Goal: Task Accomplishment & Management: Manage account settings

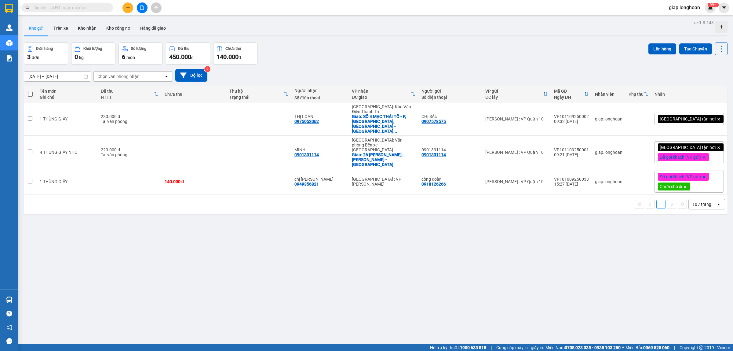
click at [707, 141] on div "[GEOGRAPHIC_DATA] tận nơi Đã gọi khách (VP gửi)" at bounding box center [689, 152] width 69 height 22
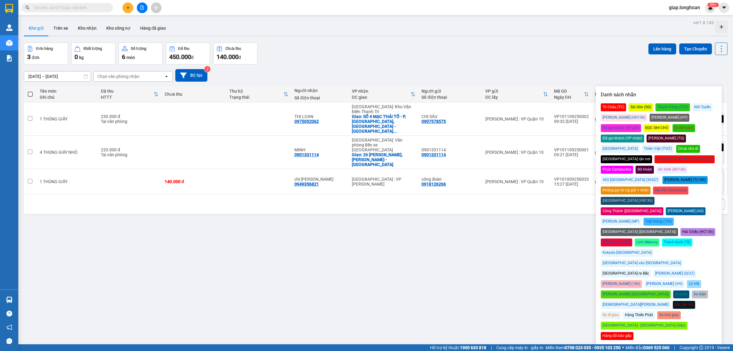
click at [700, 145] on div "Chưa cho đi" at bounding box center [688, 149] width 24 height 8
click at [536, 51] on div "Đơn hàng 3 đơn Khối lượng 0 kg Số lượng 6 món Đã thu 450.000 đ Chưa thu 140.000…" at bounding box center [376, 53] width 704 height 22
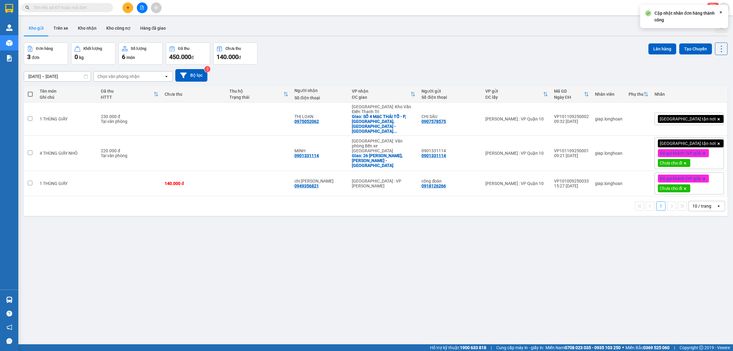
click at [386, 272] on div "ver 1.8.143 Kho gửi Trên xe Kho nhận Kho công nợ Hàng đã giao Đơn hàng 3 đơn Kh…" at bounding box center [375, 193] width 709 height 351
click at [464, 198] on div "1 10 / trang open" at bounding box center [376, 206] width 704 height 20
click at [90, 24] on button "Kho nhận" at bounding box center [87, 28] width 28 height 15
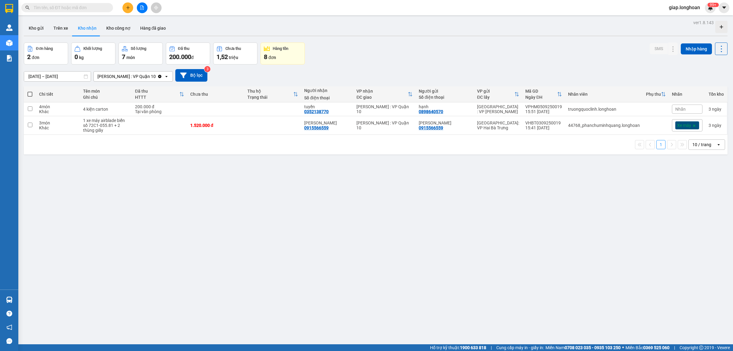
click at [82, 9] on input "text" at bounding box center [70, 7] width 72 height 7
click at [246, 194] on div "ver 1.8.143 Kho gửi Trên xe Kho nhận Kho công nợ Hàng đã giao Đơn hàng 2 đơn Kh…" at bounding box center [375, 193] width 709 height 351
click at [141, 8] on icon "file-add" at bounding box center [142, 7] width 4 height 4
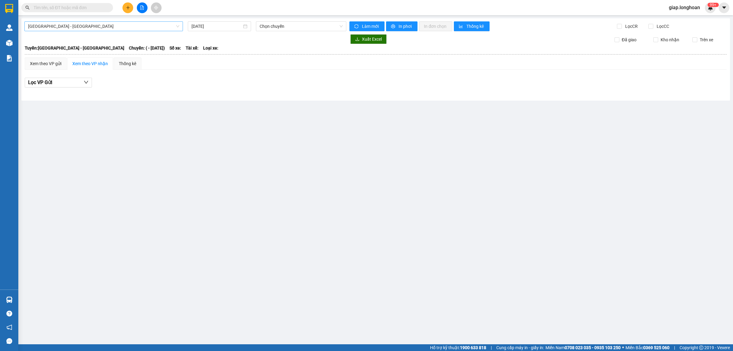
click at [75, 28] on span "[GEOGRAPHIC_DATA] - [GEOGRAPHIC_DATA]" at bounding box center [103, 26] width 151 height 9
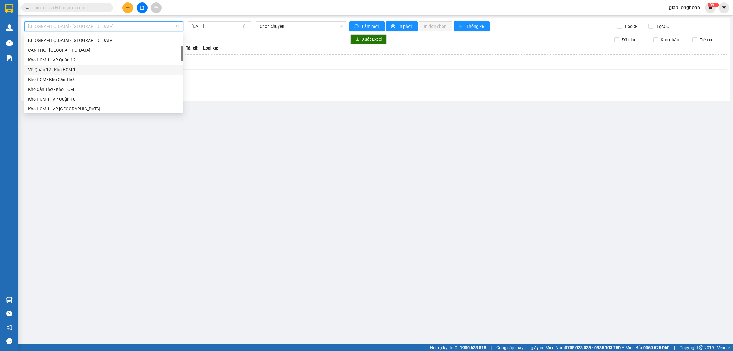
scroll to position [115, 0]
click at [67, 60] on div "Kho HCM 1 - VP Quận 10" at bounding box center [103, 60] width 151 height 7
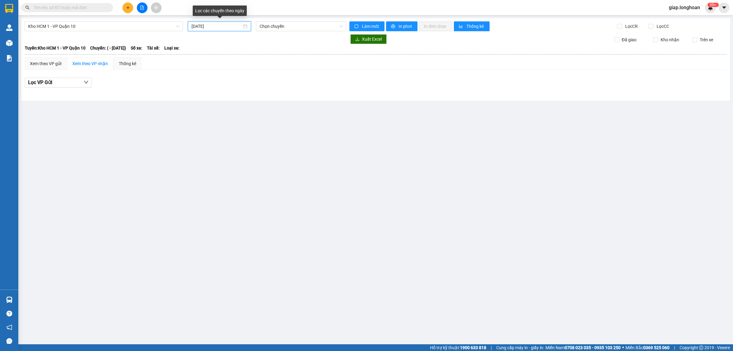
click at [194, 26] on input "[DATE]" at bounding box center [217, 26] width 50 height 7
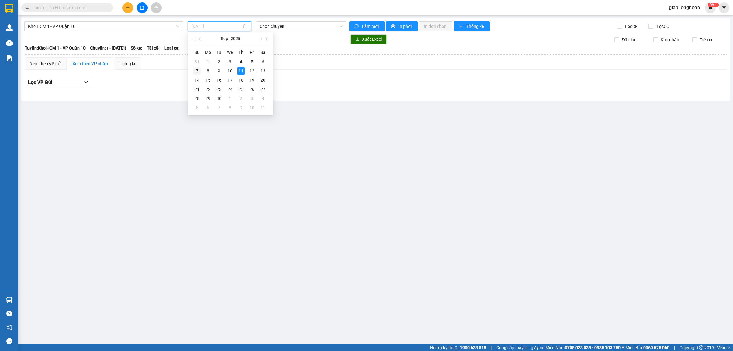
click at [196, 69] on div "7" at bounding box center [196, 70] width 7 height 7
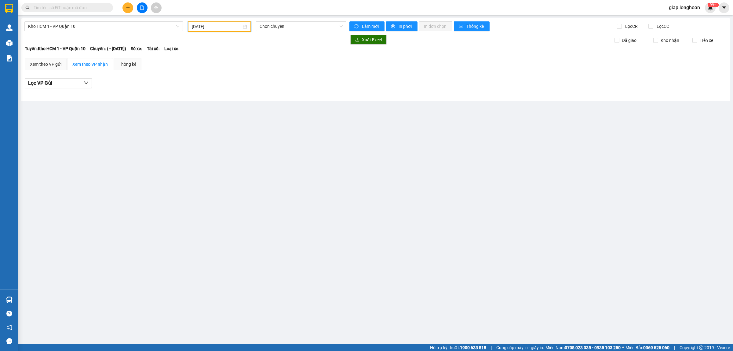
click at [219, 28] on input "[DATE]" at bounding box center [217, 26] width 50 height 7
click at [205, 69] on div "8" at bounding box center [207, 70] width 7 height 7
click at [306, 25] on span "15:00 (TC) - 29E-083.29" at bounding box center [301, 26] width 83 height 9
click at [252, 99] on div "Kho HCM 1 - VP Quận 10 [DATE] 15:00 15:00 (TC) - 29E-083.29 Làm mới In phơi In …" at bounding box center [375, 59] width 709 height 83
click at [198, 24] on input "[DATE]" at bounding box center [217, 26] width 50 height 7
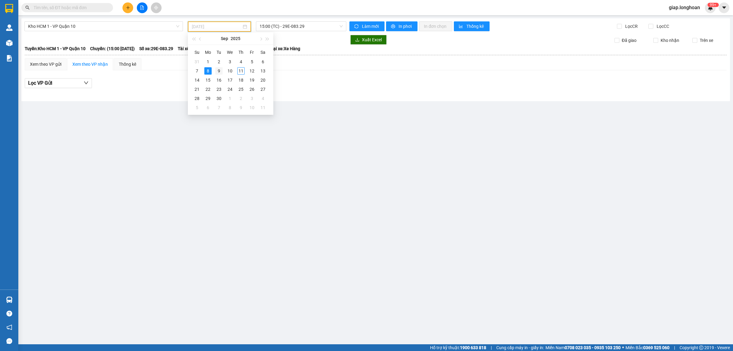
click at [215, 71] on div "9" at bounding box center [218, 70] width 7 height 7
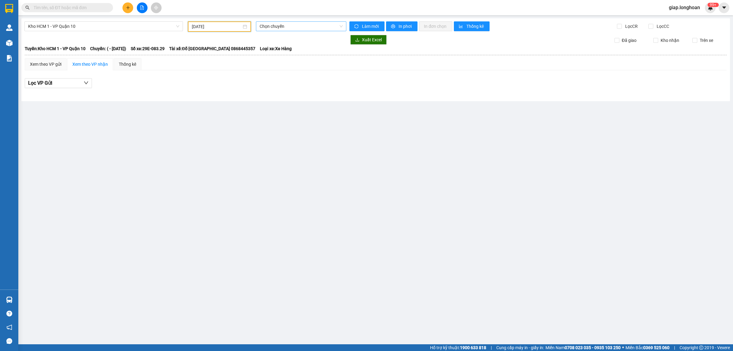
click at [269, 25] on span "Chọn chuyến" at bounding box center [301, 26] width 83 height 9
click at [200, 28] on input "[DATE]" at bounding box center [217, 26] width 50 height 7
click at [228, 72] on div "10" at bounding box center [229, 70] width 7 height 7
type input "[DATE]"
click at [114, 27] on span "Kho HCM 1 - VP Quận 10" at bounding box center [103, 26] width 151 height 9
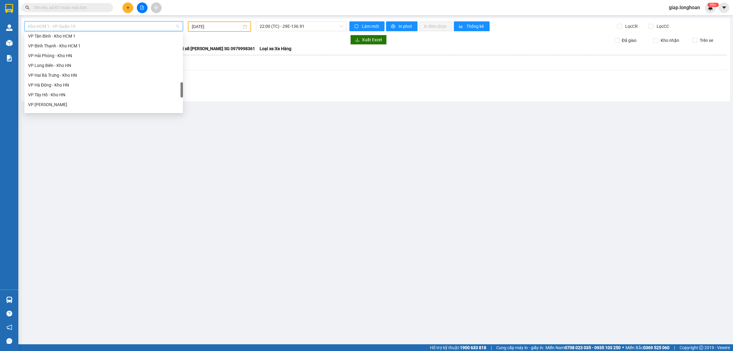
scroll to position [420, 0]
click at [60, 66] on div "Bắc [GEOGRAPHIC_DATA] QL1A" at bounding box center [103, 67] width 151 height 7
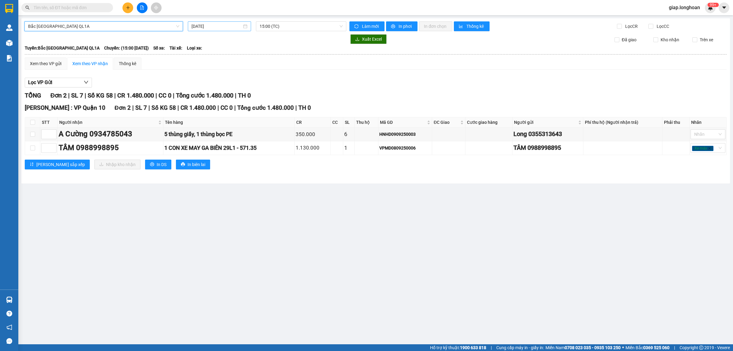
click at [196, 25] on input "[DATE]" at bounding box center [217, 26] width 50 height 7
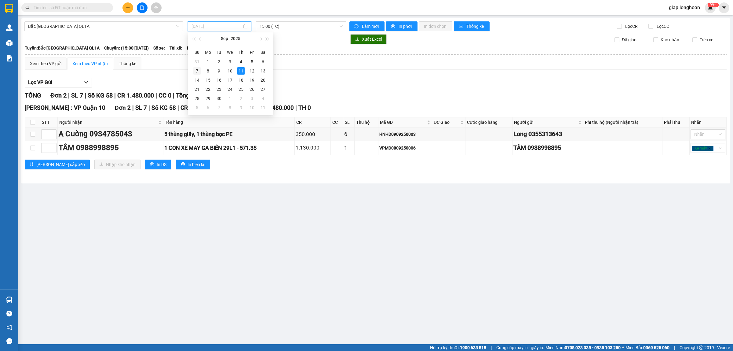
click at [196, 71] on div "7" at bounding box center [196, 70] width 7 height 7
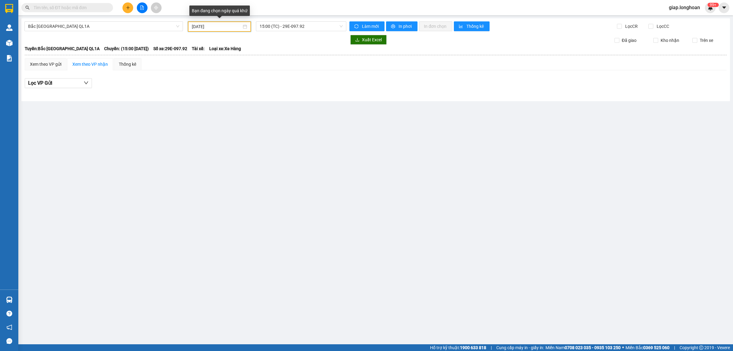
click at [194, 25] on input "[DATE]" at bounding box center [217, 26] width 50 height 7
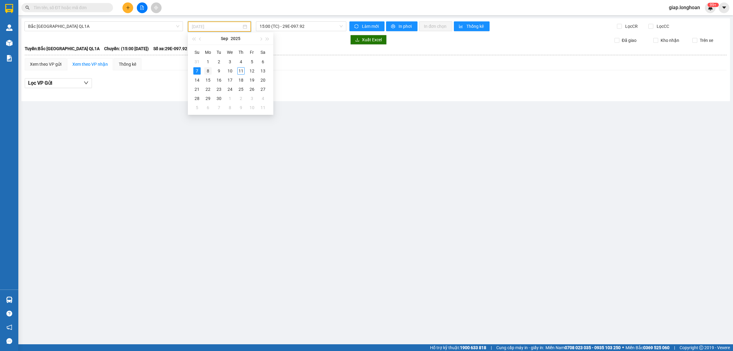
click at [203, 68] on td "8" at bounding box center [208, 70] width 11 height 9
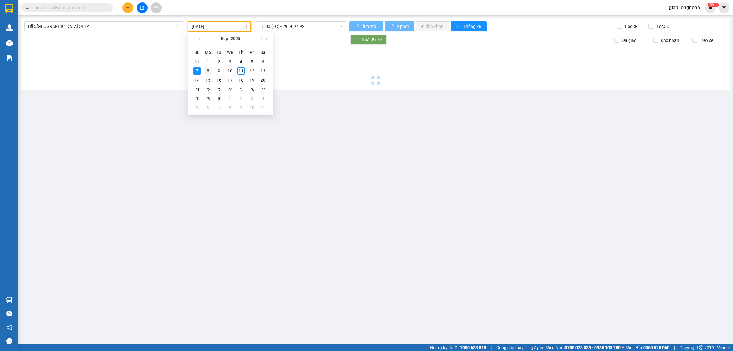
type input "[DATE]"
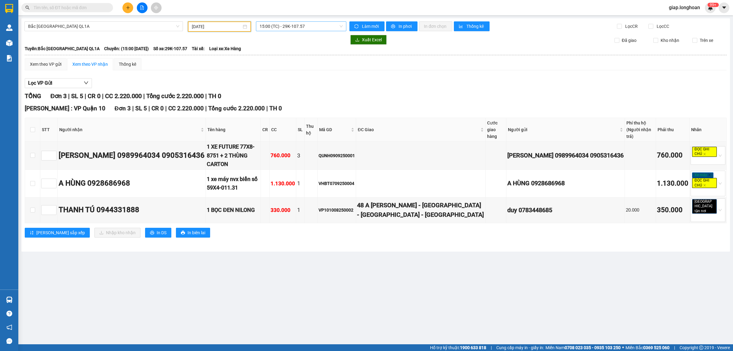
click at [311, 26] on span "15:00 (TC) - 29K-107.57" at bounding box center [301, 26] width 83 height 9
click at [290, 59] on div "23:00 (TC) - 29E-368.35" at bounding box center [284, 58] width 48 height 7
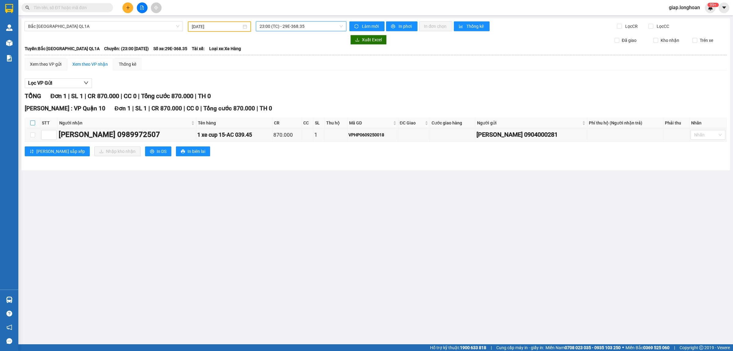
click at [31, 121] on input "checkbox" at bounding box center [32, 122] width 5 height 5
checkbox input "true"
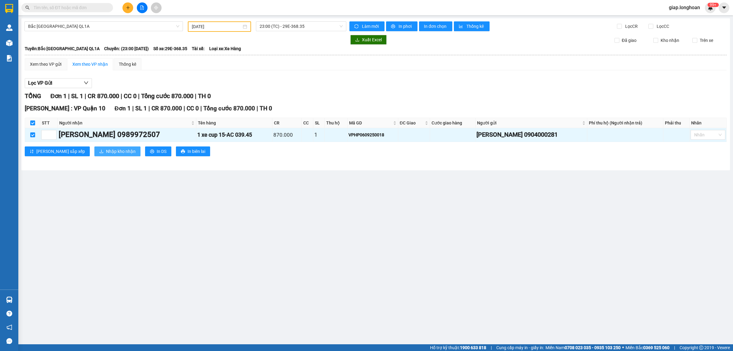
click at [106, 151] on span "Nhập kho nhận" at bounding box center [121, 151] width 30 height 7
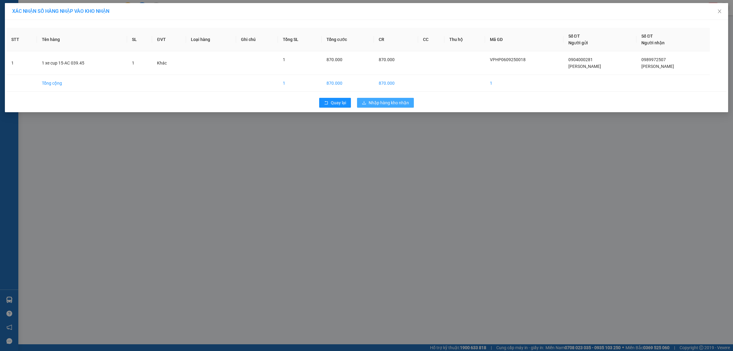
click at [382, 101] on span "Nhập hàng kho nhận" at bounding box center [389, 102] width 40 height 7
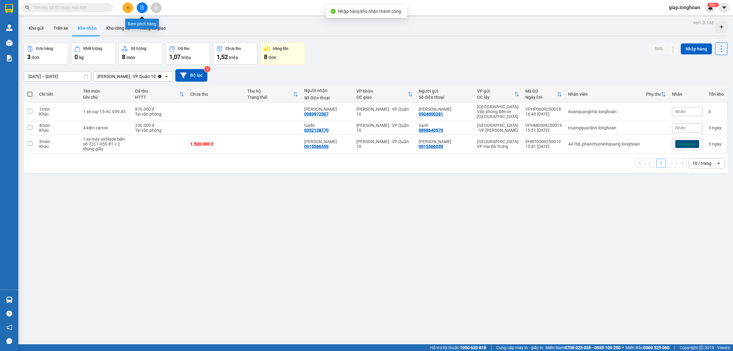
click at [141, 8] on icon "file-add" at bounding box center [142, 7] width 3 height 4
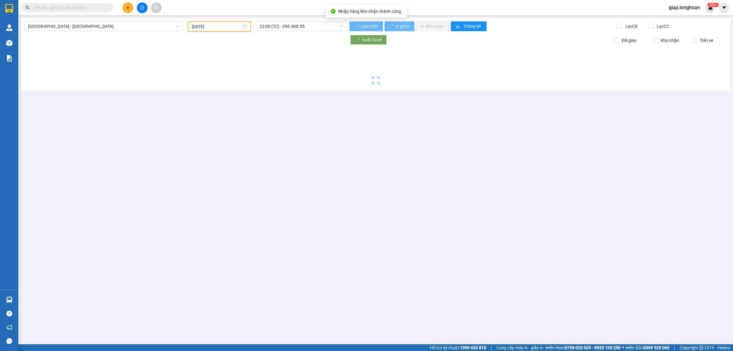
type input "[DATE]"
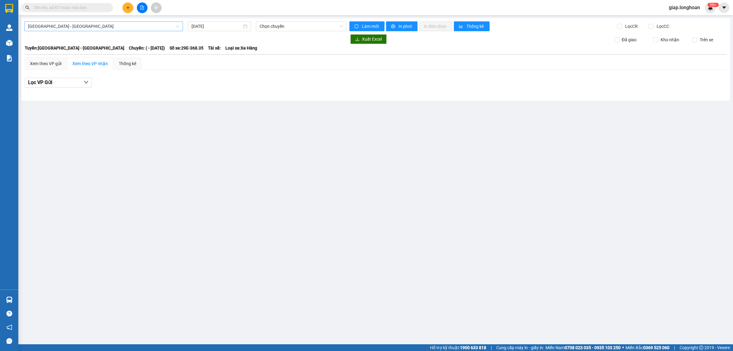
click at [86, 25] on span "[GEOGRAPHIC_DATA] - [GEOGRAPHIC_DATA]" at bounding box center [103, 26] width 151 height 9
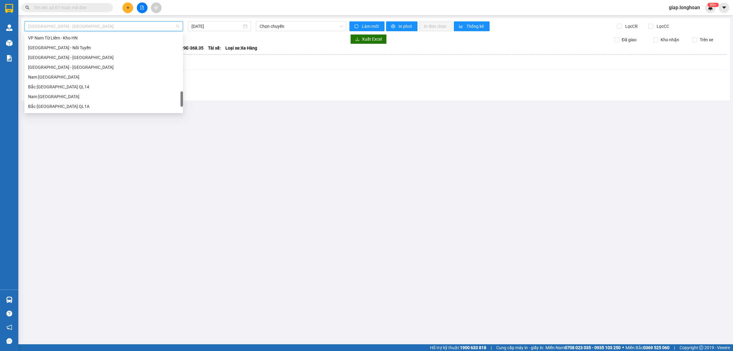
scroll to position [420, 0]
click at [55, 66] on div "Bắc [GEOGRAPHIC_DATA] QL1A" at bounding box center [103, 67] width 151 height 7
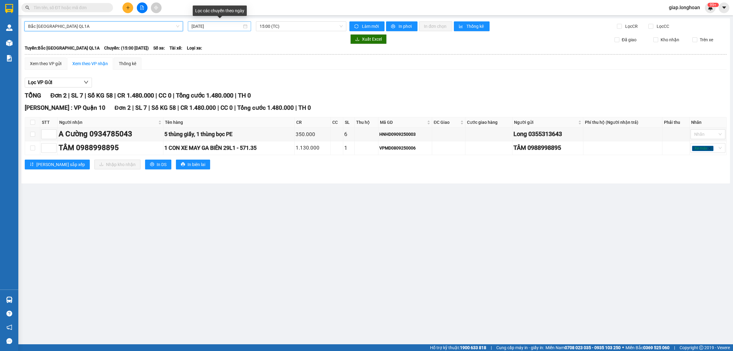
click at [194, 26] on input "[DATE]" at bounding box center [217, 26] width 50 height 7
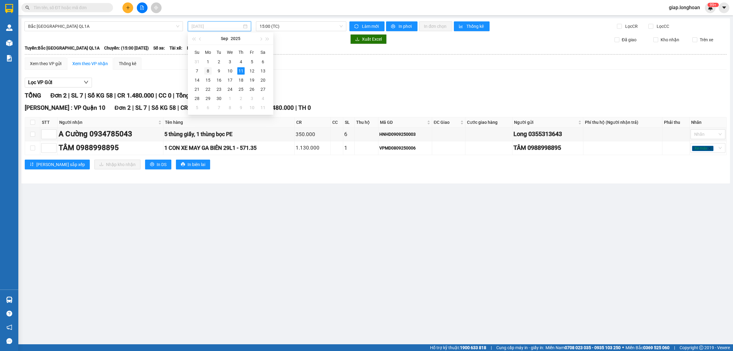
click at [205, 69] on div "8" at bounding box center [207, 70] width 7 height 7
type input "[DATE]"
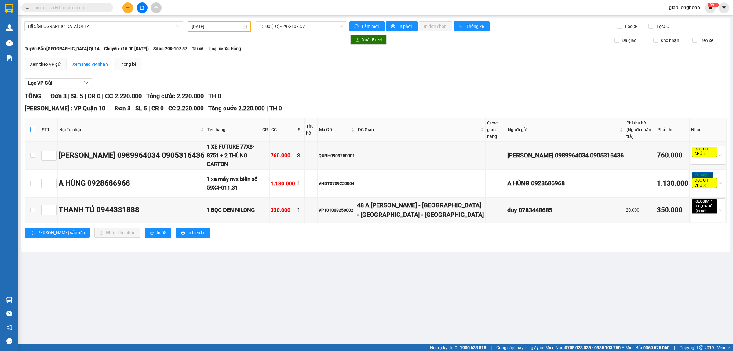
click at [33, 130] on input "checkbox" at bounding box center [32, 129] width 5 height 5
checkbox input "true"
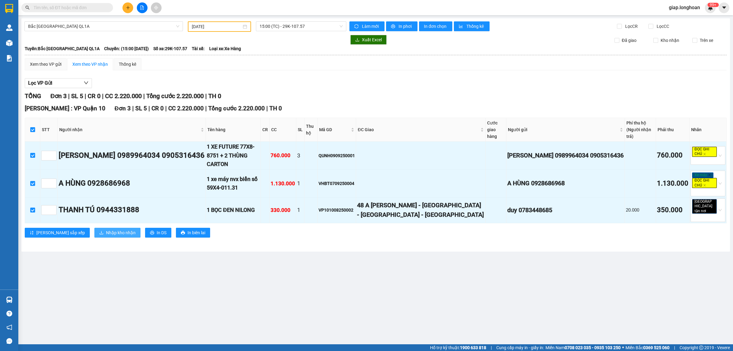
click at [105, 234] on button "Nhập kho nhận" at bounding box center [117, 233] width 46 height 10
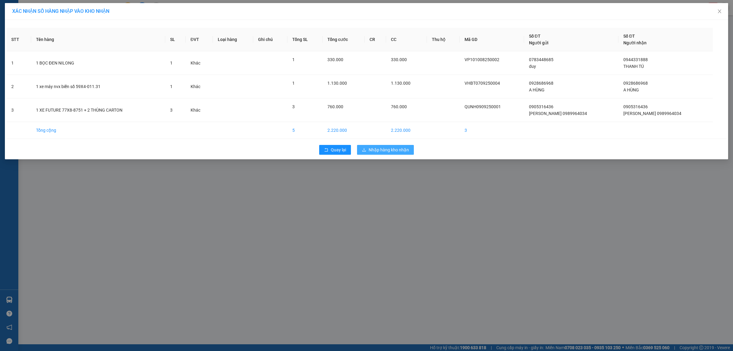
click at [389, 150] on span "Nhập hàng kho nhận" at bounding box center [389, 149] width 40 height 7
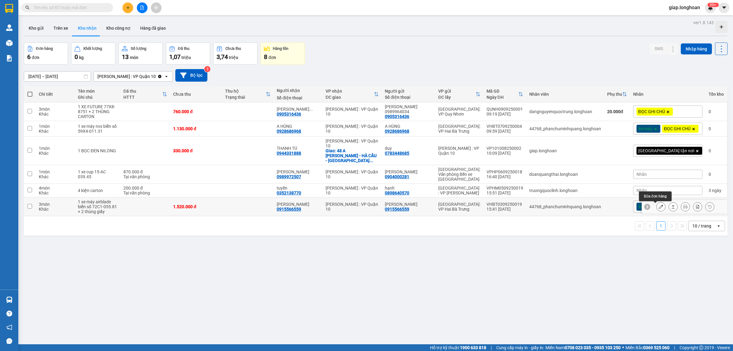
click at [659, 207] on icon at bounding box center [661, 206] width 4 height 4
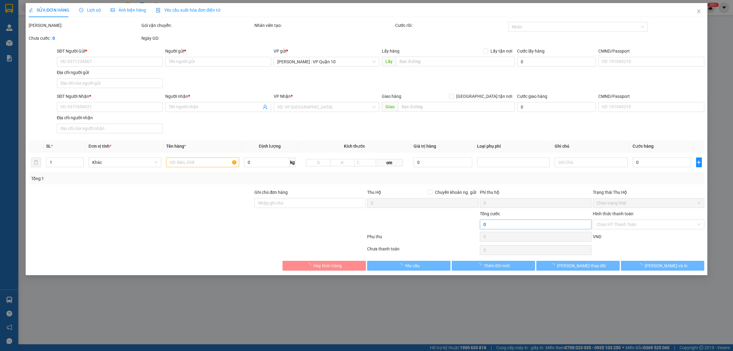
type input "0915566559"
type input "[PERSON_NAME]"
type input "0915566559"
type input "[PERSON_NAME]"
type input "có 1 chìa khoá, không giấy tờ, 2 gương, 1 mũ bảo hiểm"
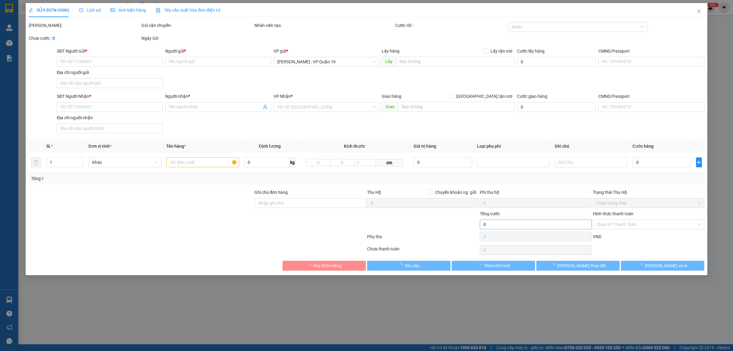
type input "1.520.000"
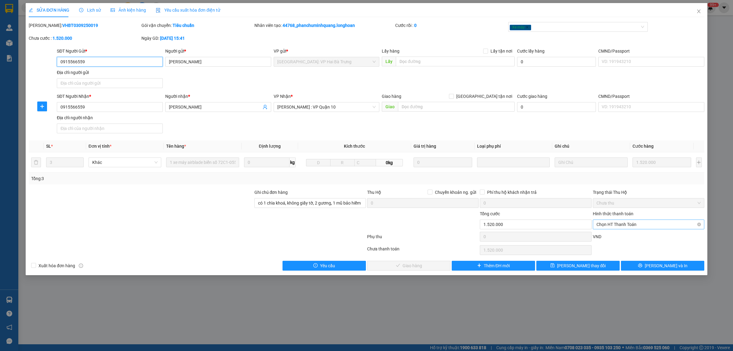
click at [627, 225] on span "Chọn HT Thanh Toán" at bounding box center [649, 224] width 104 height 9
click at [619, 237] on div "Tại văn phòng" at bounding box center [649, 237] width 104 height 7
type input "0"
click at [422, 267] on span "[PERSON_NAME] và Giao hàng" at bounding box center [412, 265] width 59 height 7
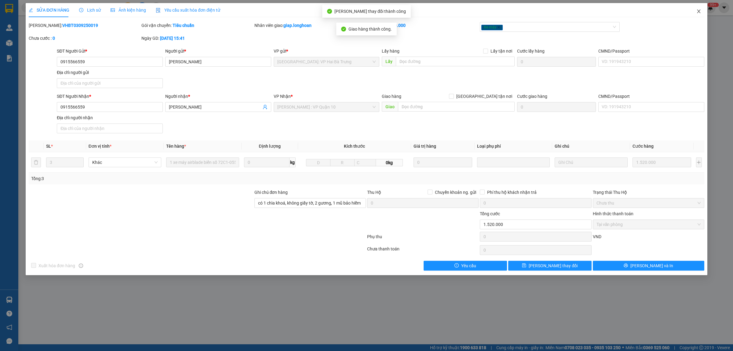
click at [699, 13] on icon "close" at bounding box center [698, 11] width 5 height 5
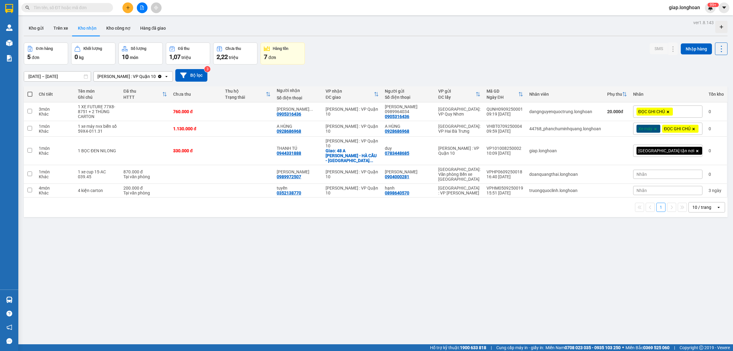
click at [399, 238] on div "ver 1.8.143 Kho gửi Trên xe Kho nhận Kho công nợ Hàng đã giao Đơn hàng 5 đơn Kh…" at bounding box center [375, 193] width 709 height 351
click at [659, 176] on icon at bounding box center [661, 174] width 4 height 4
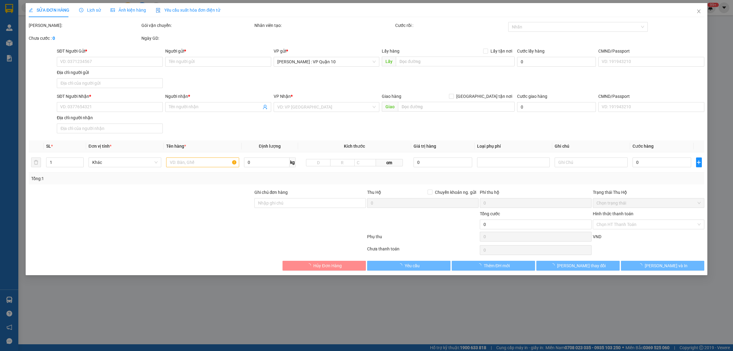
type input "0904000281"
type input "[PERSON_NAME]"
type input "0989972507"
type input "[PERSON_NAME]"
type input "1 CHÌA KHÓA"
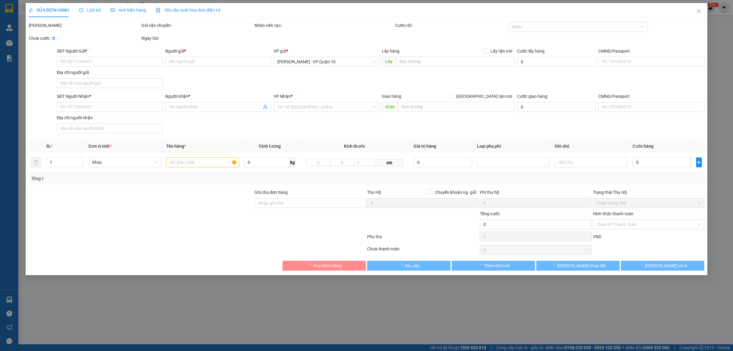
type input "870.000"
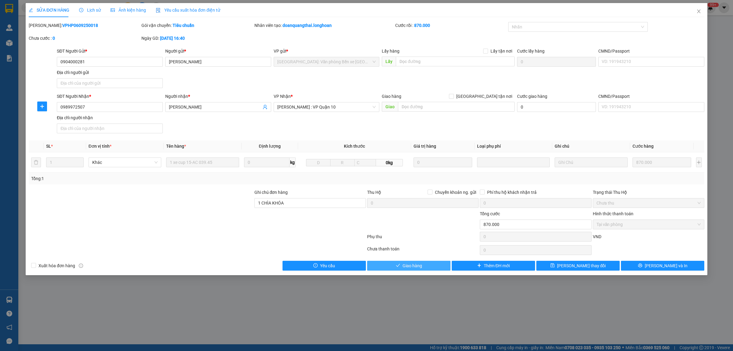
click at [411, 269] on span "Giao hàng" at bounding box center [413, 265] width 20 height 7
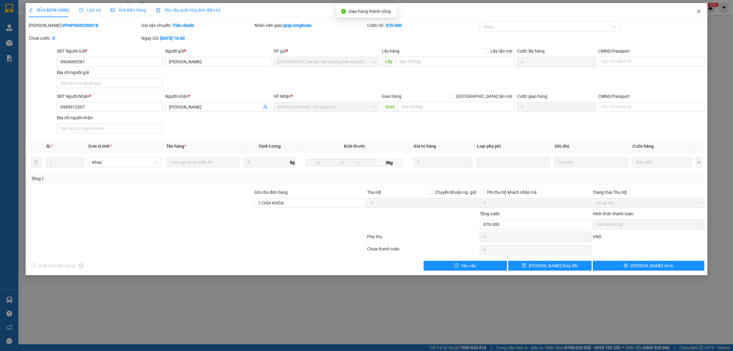
click at [700, 11] on icon "close" at bounding box center [698, 11] width 5 height 5
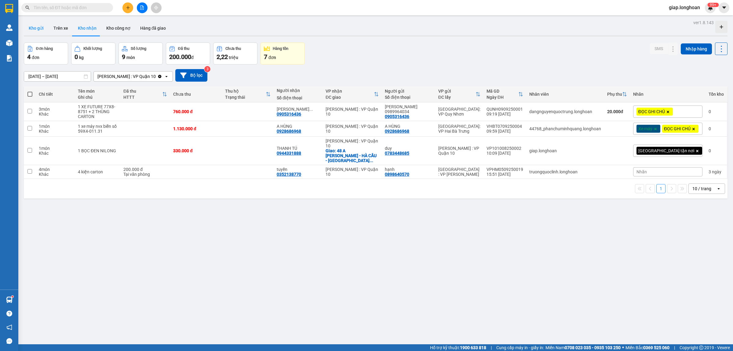
click at [35, 31] on button "Kho gửi" at bounding box center [36, 28] width 25 height 15
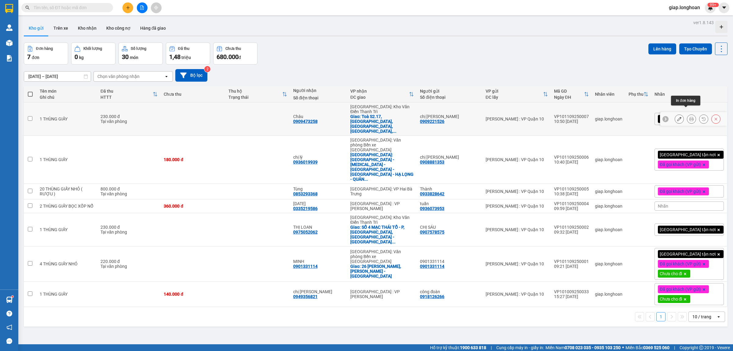
click at [689, 117] on icon at bounding box center [691, 119] width 4 height 4
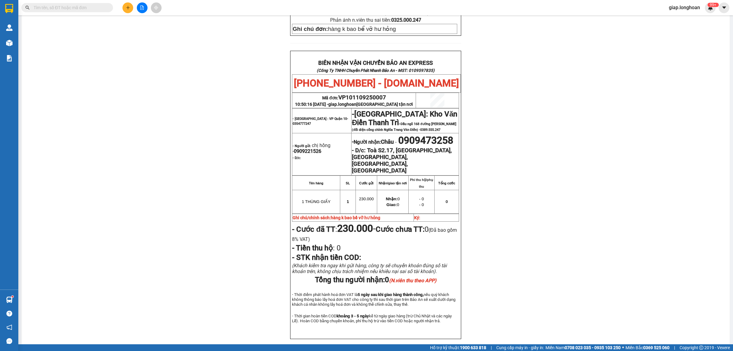
scroll to position [290, 0]
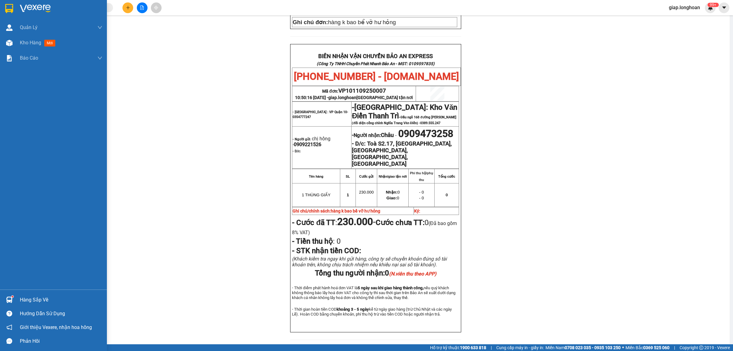
click at [42, 5] on img at bounding box center [35, 8] width 31 height 9
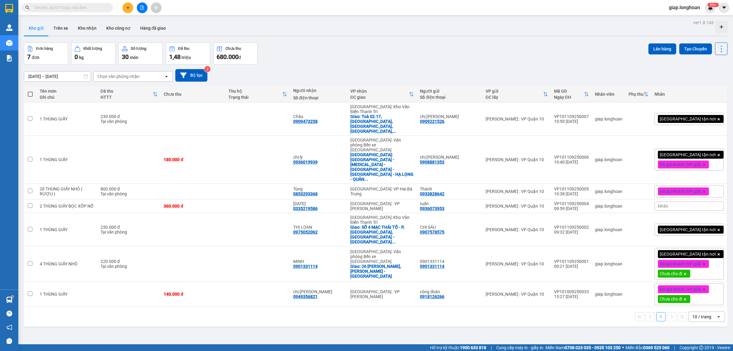
click at [708, 113] on div "[GEOGRAPHIC_DATA] tận nơi" at bounding box center [689, 119] width 69 height 12
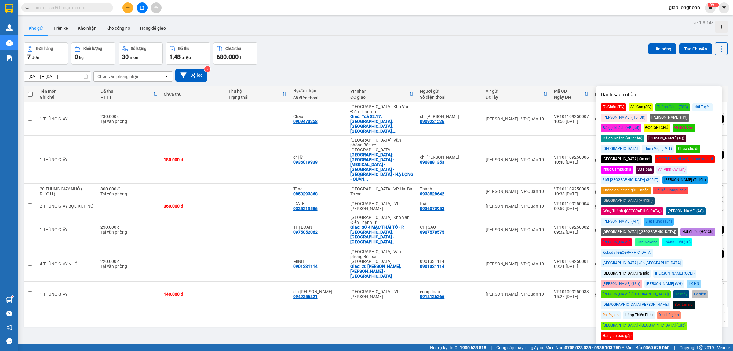
click at [698, 145] on div "Chưa cho đi" at bounding box center [688, 149] width 24 height 8
click at [580, 59] on div "Đơn hàng 7 đơn Khối lượng 0 kg Số lượng 30 món Đã thu 1,48 triệu Chưa thu 680.0…" at bounding box center [376, 53] width 704 height 22
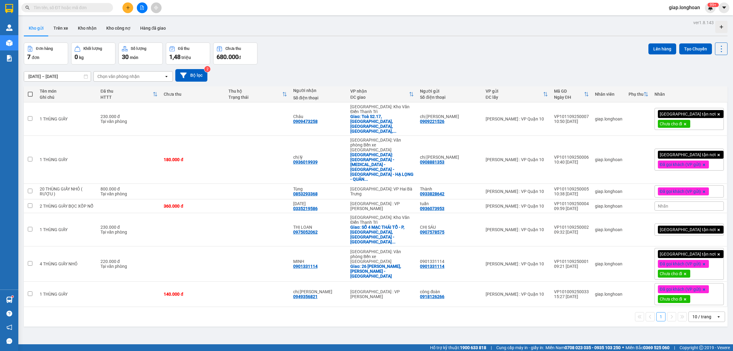
click at [709, 283] on div "Đã gọi khách (VP gửi) Chưa cho đi" at bounding box center [689, 294] width 69 height 22
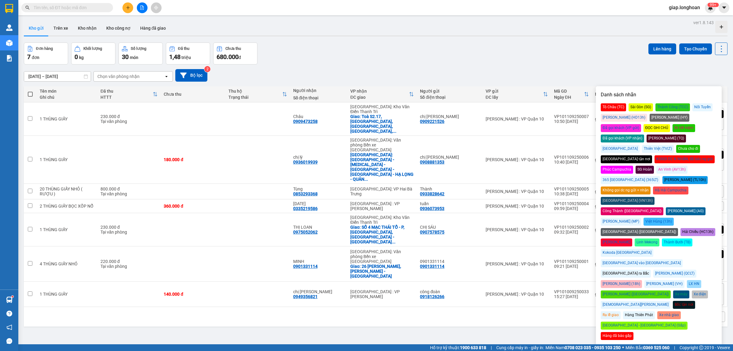
click at [644, 127] on div "ĐỌC GHI CHÚ" at bounding box center [657, 128] width 27 height 8
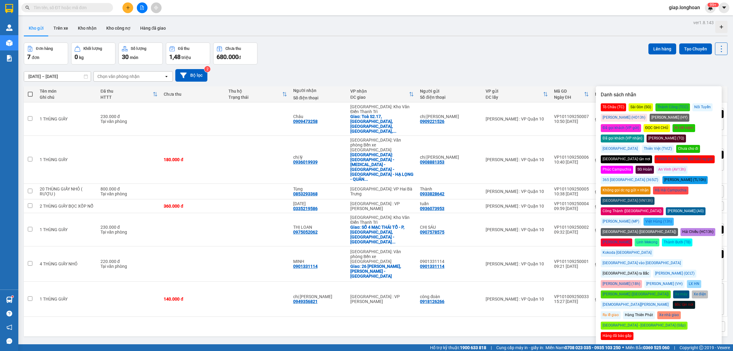
click at [524, 59] on div "Đơn hàng 7 đơn Khối lượng 0 kg Số lượng 30 món Đã thu 1,48 triệu Chưa thu 680.0…" at bounding box center [376, 53] width 704 height 22
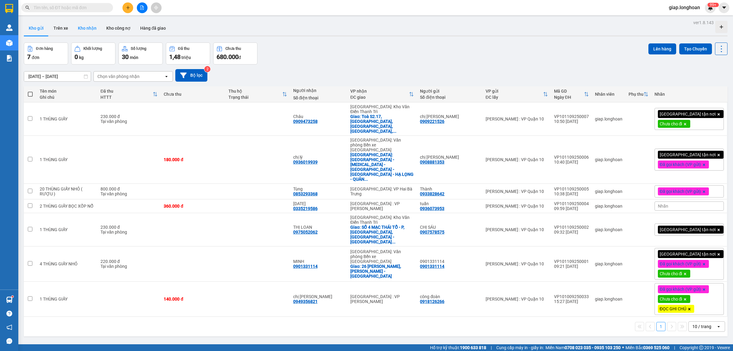
click at [86, 24] on button "Kho nhận" at bounding box center [87, 28] width 28 height 15
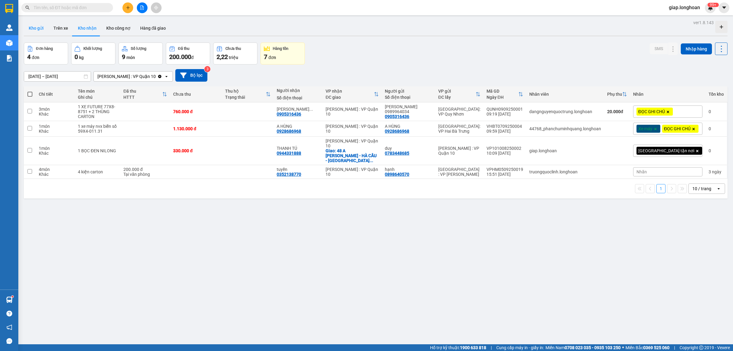
click at [37, 32] on button "Kho gửi" at bounding box center [36, 28] width 25 height 15
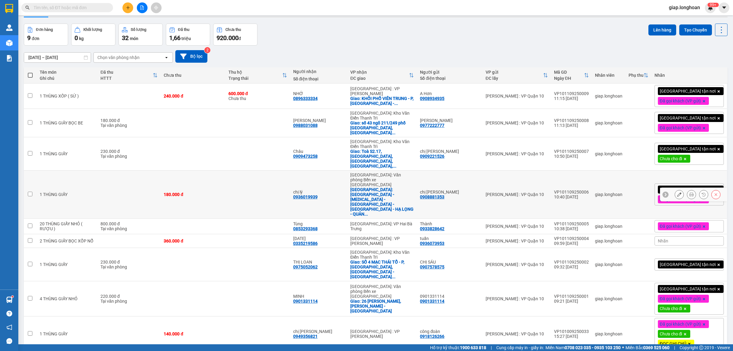
scroll to position [28, 0]
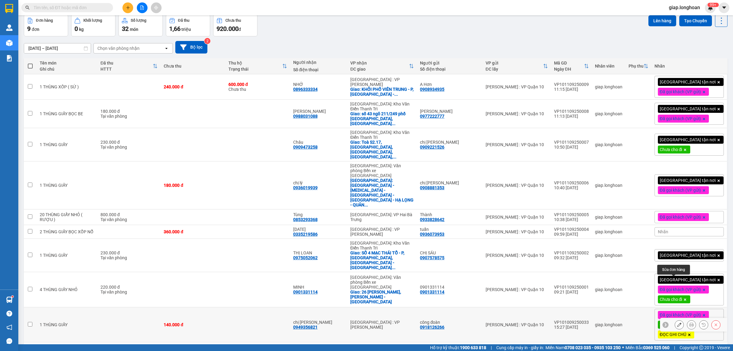
click at [677, 322] on icon at bounding box center [679, 324] width 4 height 4
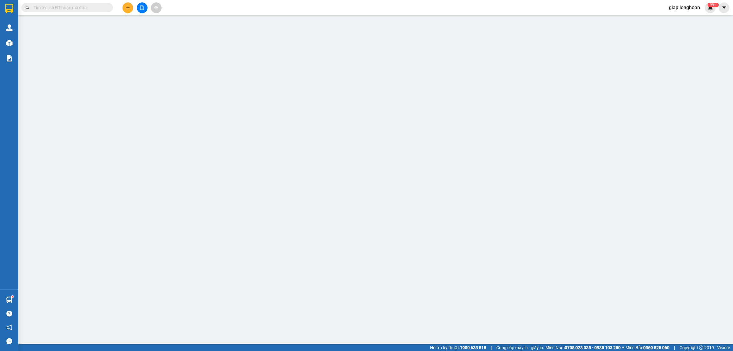
type input "0918126266"
type input "công đoàn"
type input "0949356821"
type input "chị [PERSON_NAME]"
type input "hàng k bao bể vỡ hư hỏng"
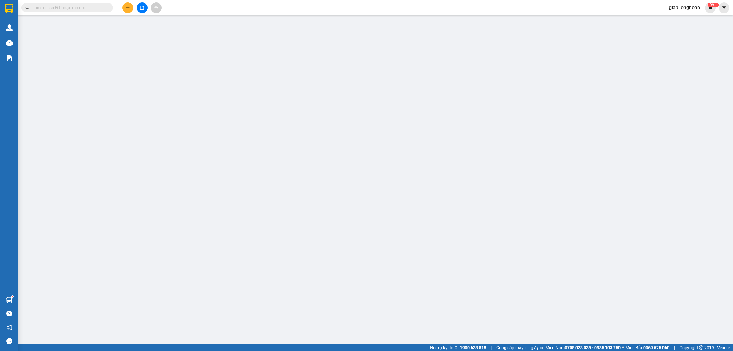
type input "140.000"
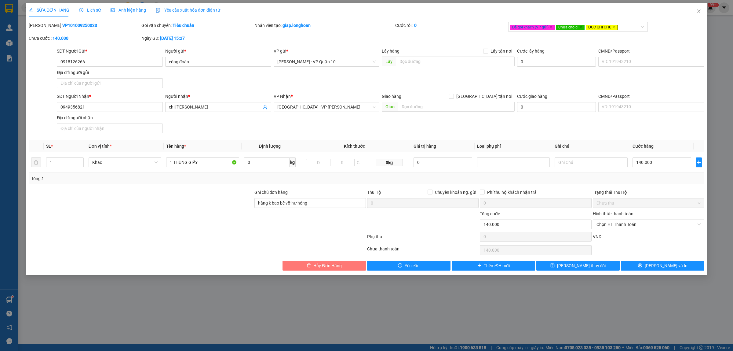
click at [319, 265] on span "Hủy Đơn Hàng" at bounding box center [327, 265] width 28 height 7
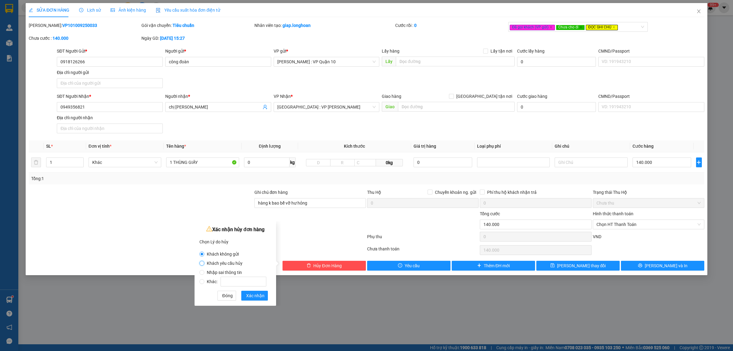
click at [199, 263] on input "Khách yêu cầu hủy" at bounding box center [201, 263] width 5 height 5
radio input "true"
radio input "false"
click at [260, 296] on span "Xác nhận" at bounding box center [255, 295] width 18 height 7
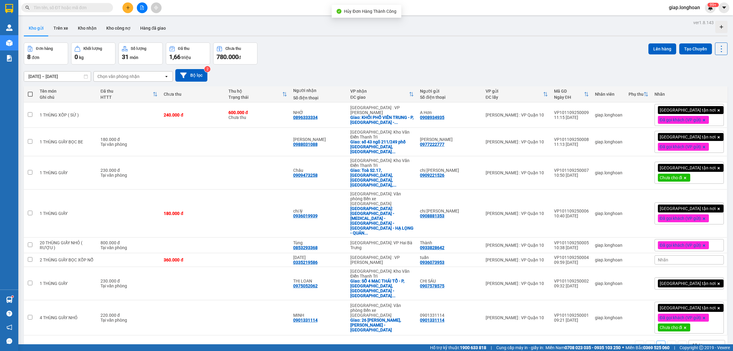
click at [483, 327] on div "ver 1.8.143 Kho gửi Trên xe Kho nhận Kho công nợ Hàng đã giao Đơn hàng 8 đơn Kh…" at bounding box center [375, 193] width 709 height 351
click at [89, 25] on button "Kho nhận" at bounding box center [87, 28] width 28 height 15
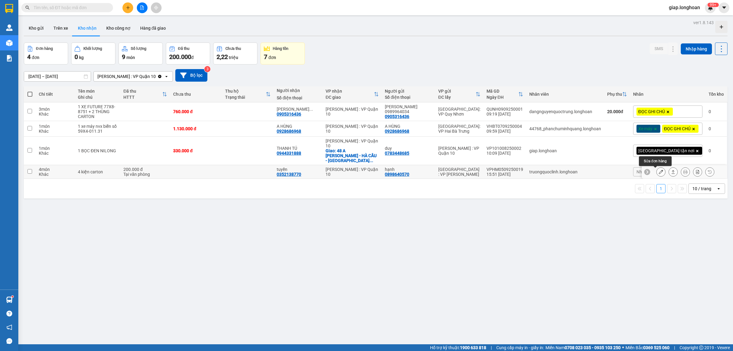
click at [659, 171] on icon at bounding box center [661, 172] width 4 height 4
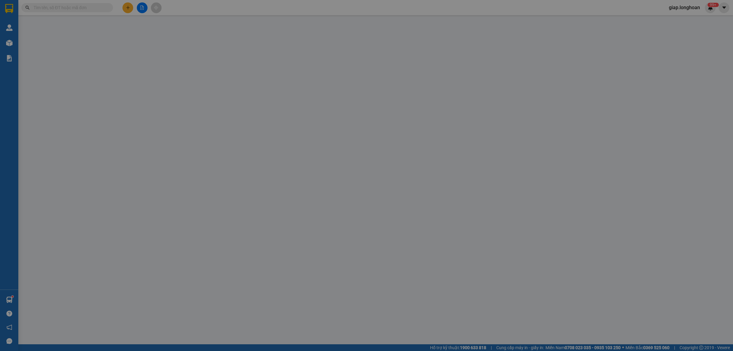
type input "0898640570"
type input "hạnh"
type input "0352138770"
type input "tuyền"
type input "nhận nguyên kiện,giao nguyên kiện,bể vỡ k đền"
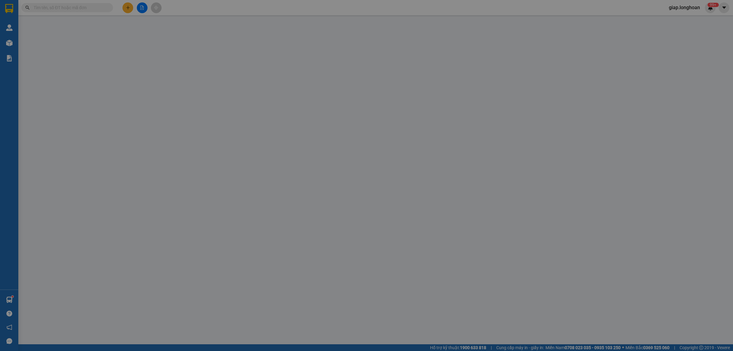
type input "200.000"
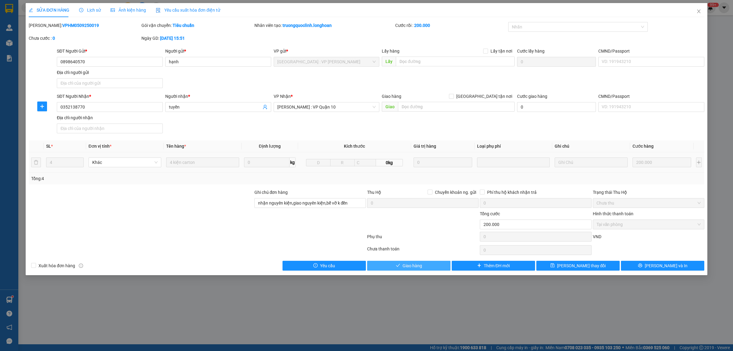
click at [402, 266] on button "Giao hàng" at bounding box center [408, 266] width 83 height 10
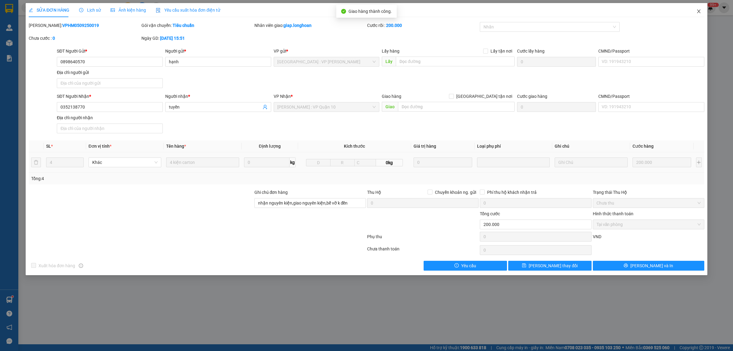
click at [700, 11] on icon "close" at bounding box center [698, 11] width 5 height 5
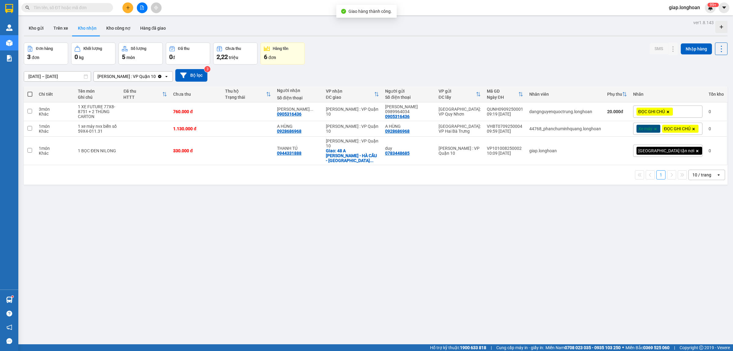
click at [303, 241] on div "ver 1.8.143 Kho gửi Trên xe Kho nhận Kho công nợ Hàng đã giao Đơn hàng 3 đơn Kh…" at bounding box center [375, 193] width 709 height 351
click at [36, 30] on button "Kho gửi" at bounding box center [36, 28] width 25 height 15
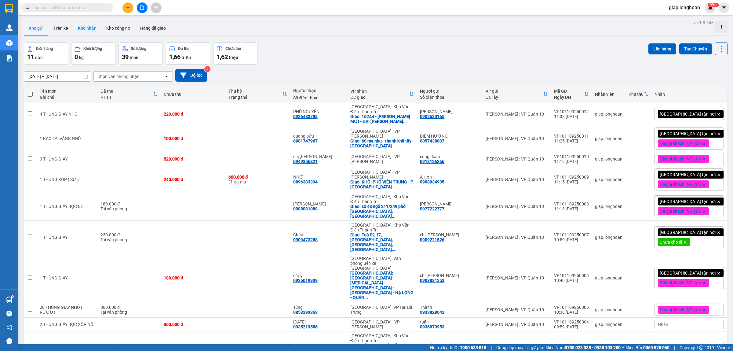
click at [84, 30] on button "Kho nhận" at bounding box center [87, 28] width 28 height 15
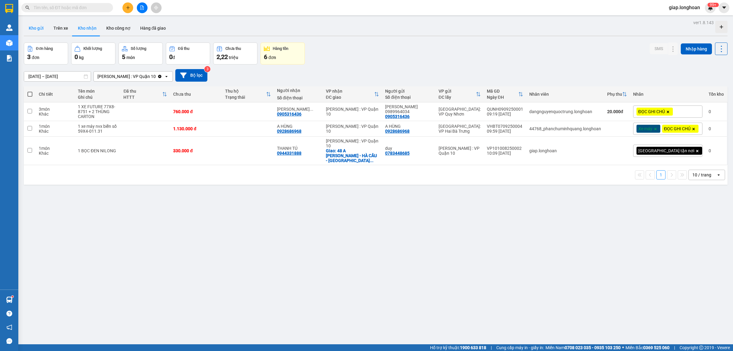
click at [43, 28] on button "Kho gửi" at bounding box center [36, 28] width 25 height 15
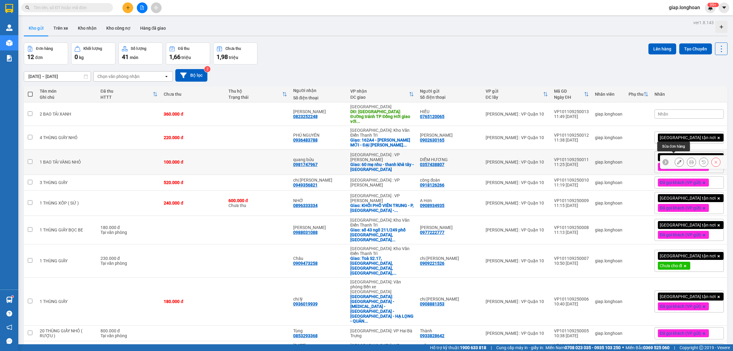
click at [677, 160] on icon at bounding box center [679, 162] width 4 height 4
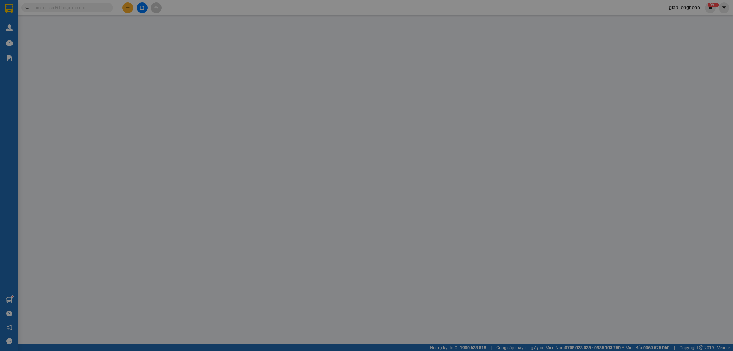
type input "0357438807"
type input "DIỄM HƯƠNG"
type input "0981747967"
type input "quang bửu"
checkbox input "true"
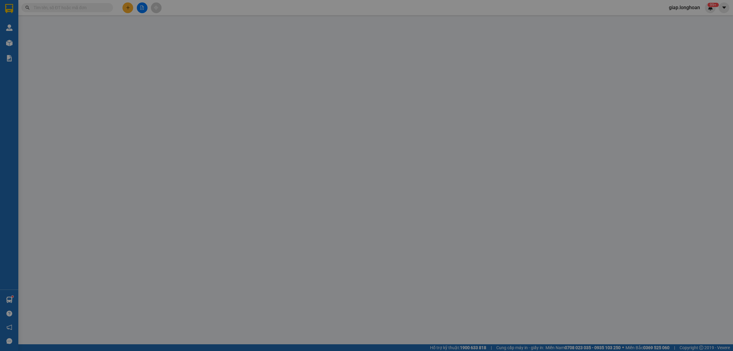
type input "60 mẹ [PERSON_NAME] khê tây - [GEOGRAPHIC_DATA]"
type input "hàng k bao bể vỡ hư hỏng"
type input "100.000"
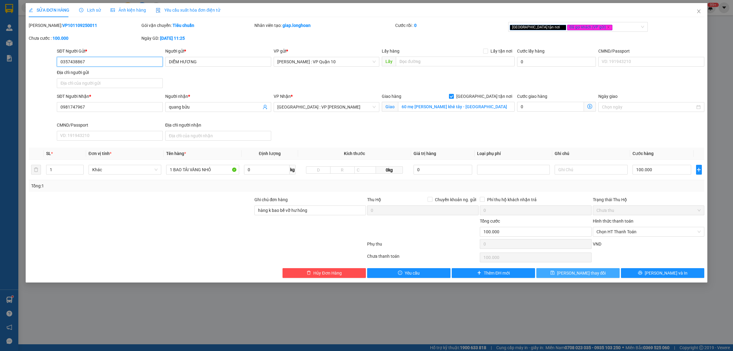
type input "0357438867"
drag, startPoint x: 588, startPoint y: 272, endPoint x: 584, endPoint y: 274, distance: 4.3
click at [587, 274] on span "[PERSON_NAME] thay đổi" at bounding box center [581, 272] width 49 height 7
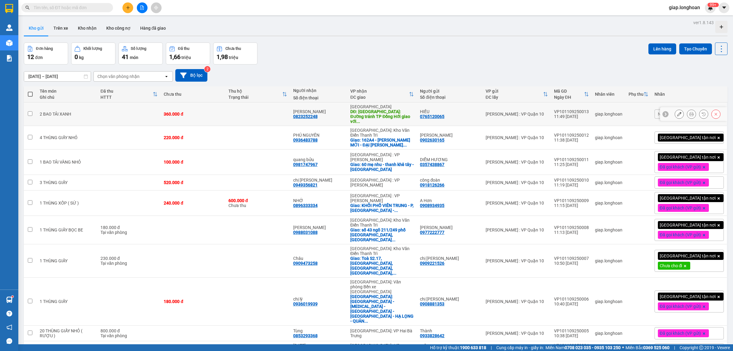
scroll to position [28, 0]
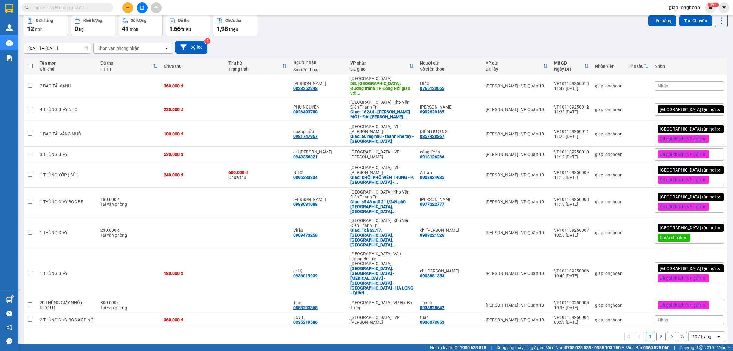
click at [693, 333] on div "10 / trang" at bounding box center [702, 336] width 19 height 6
click at [694, 269] on span "50 / trang" at bounding box center [698, 268] width 20 height 6
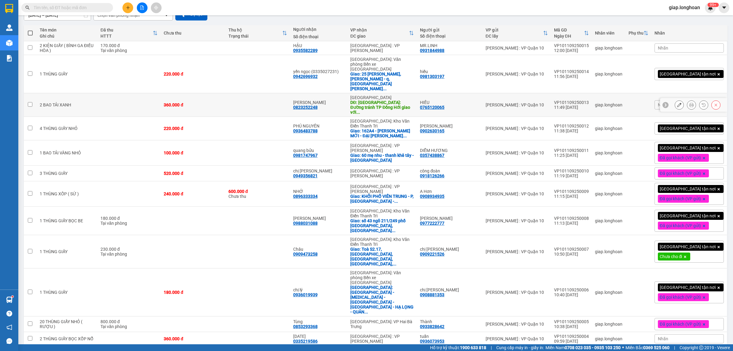
scroll to position [93, 0]
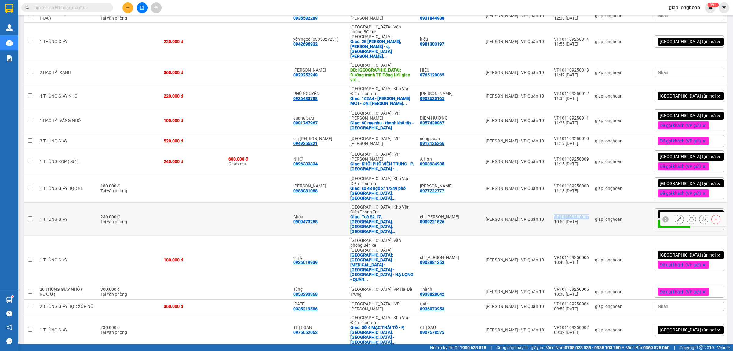
drag, startPoint x: 600, startPoint y: 190, endPoint x: 565, endPoint y: 190, distance: 34.5
click at [565, 203] on td "VP101109250007 10:50 [DATE]" at bounding box center [571, 219] width 41 height 33
checkbox input "true"
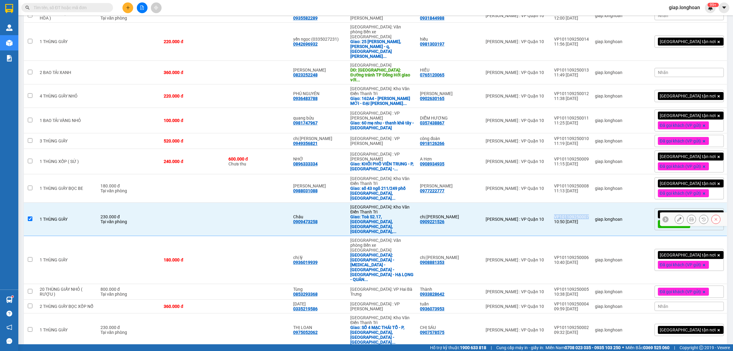
copy div "VP101109250007"
drag, startPoint x: 599, startPoint y: 297, endPoint x: 565, endPoint y: 297, distance: 34.2
checkbox input "true"
copy div "VP101109250001"
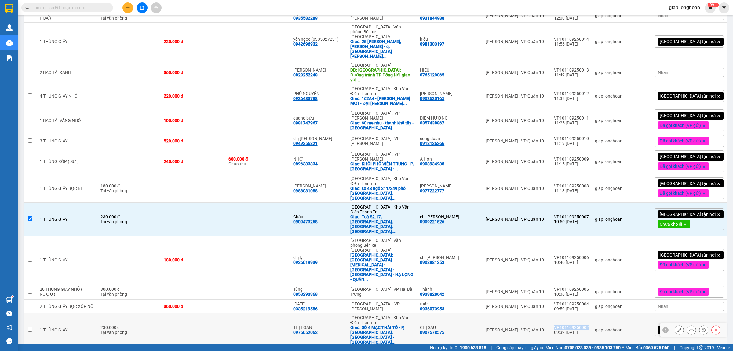
drag, startPoint x: 599, startPoint y: 270, endPoint x: 563, endPoint y: 270, distance: 35.7
click at [563, 313] on td "VP101109250002 09:32 [DATE]" at bounding box center [571, 329] width 41 height 33
checkbox input "true"
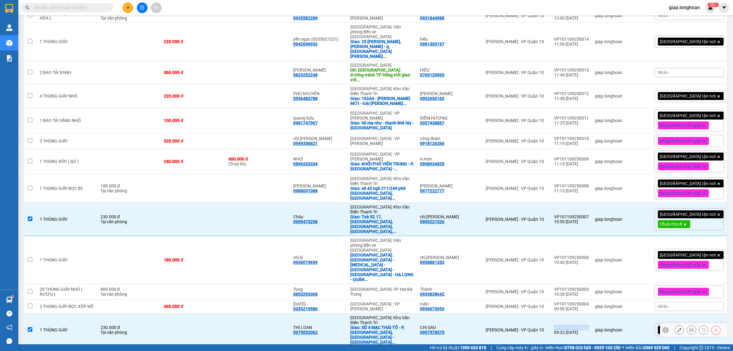
copy div "VP101109250002"
drag, startPoint x: 598, startPoint y: 254, endPoint x: 565, endPoint y: 254, distance: 32.7
click at [565, 299] on td "VP101109250004 09:59 [DATE]" at bounding box center [571, 306] width 41 height 14
checkbox input "true"
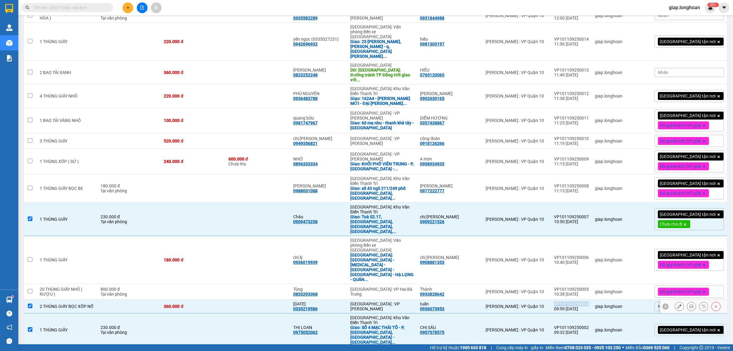
copy div "VP101109250004"
drag, startPoint x: 599, startPoint y: 239, endPoint x: 564, endPoint y: 238, distance: 35.2
click at [564, 284] on td "VP101109250005 10:38 [DATE]" at bounding box center [571, 292] width 41 height 16
checkbox input "true"
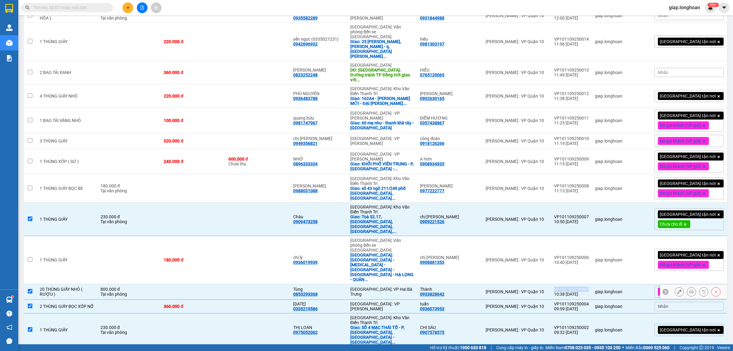
copy div "VP101109250005"
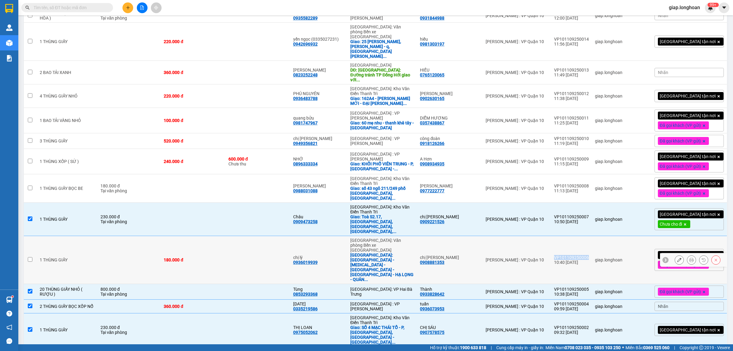
drag, startPoint x: 599, startPoint y: 216, endPoint x: 564, endPoint y: 218, distance: 35.2
click at [564, 236] on td "VP101109250006 10:40 [DATE]" at bounding box center [571, 260] width 41 height 48
checkbox input "true"
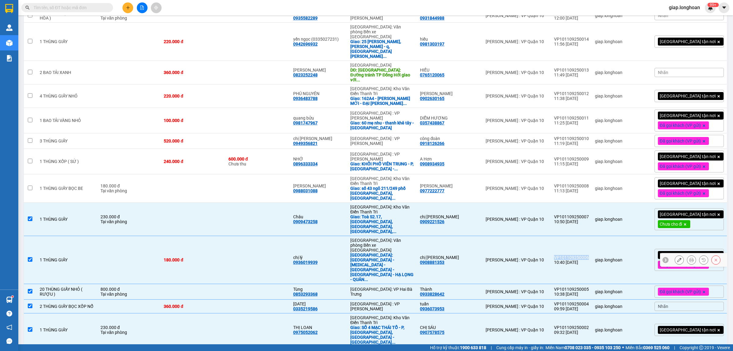
copy div "VP101109250006"
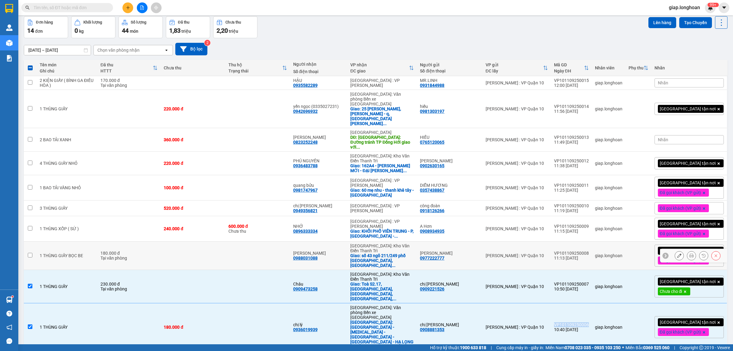
scroll to position [17, 0]
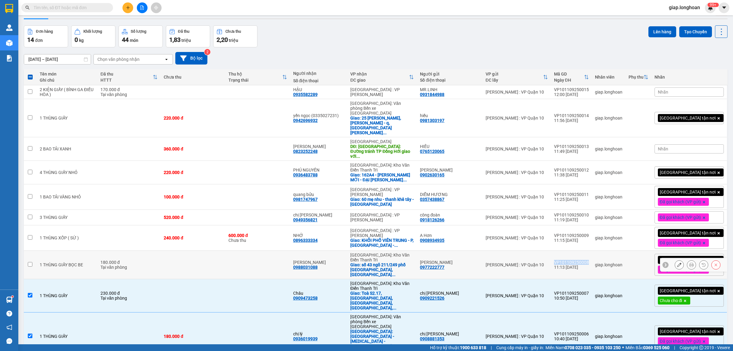
drag, startPoint x: 598, startPoint y: 240, endPoint x: 575, endPoint y: 239, distance: 23.2
click at [562, 250] on td "VP101109250008 11:13 [DATE]" at bounding box center [571, 264] width 41 height 28
checkbox input "true"
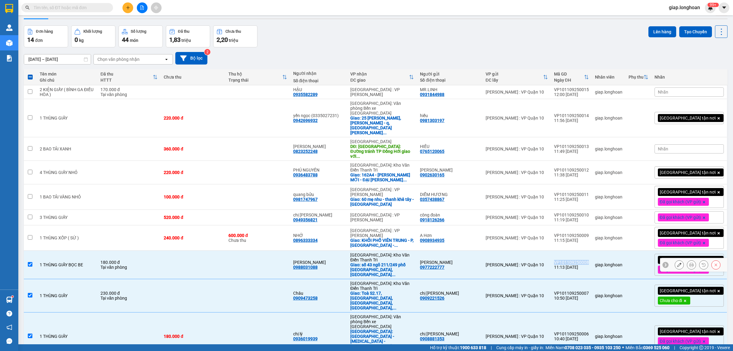
copy div "VP101109250008"
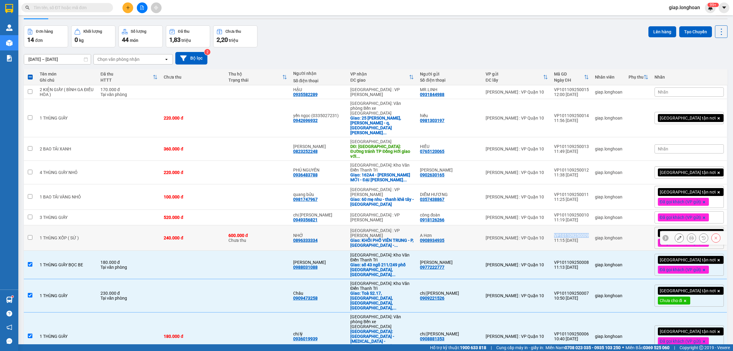
drag, startPoint x: 598, startPoint y: 216, endPoint x: 565, endPoint y: 215, distance: 33.0
click at [564, 225] on td "VP101109250009 11:15 [DATE]" at bounding box center [571, 237] width 41 height 25
checkbox input "true"
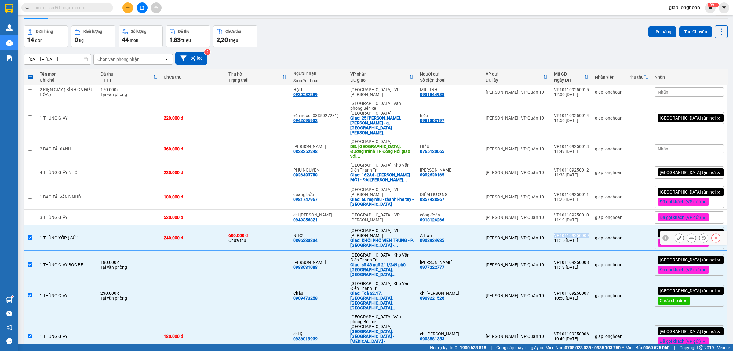
copy div "VP101109250009"
drag, startPoint x: 597, startPoint y: 195, endPoint x: 567, endPoint y: 195, distance: 30.2
click at [567, 210] on td "VP101109250010 11:19 [DATE]" at bounding box center [571, 218] width 41 height 16
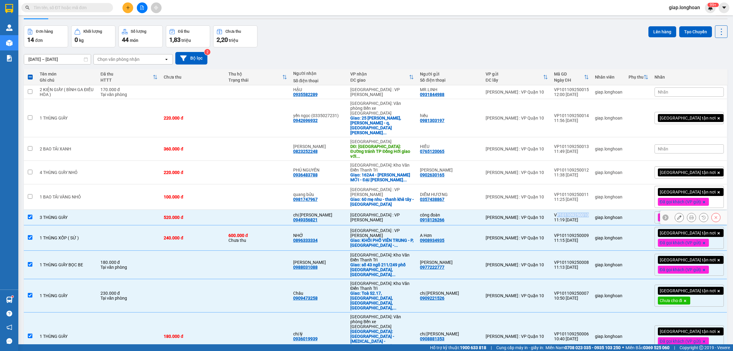
click at [567, 212] on div "VP101109250010" at bounding box center [571, 214] width 35 height 5
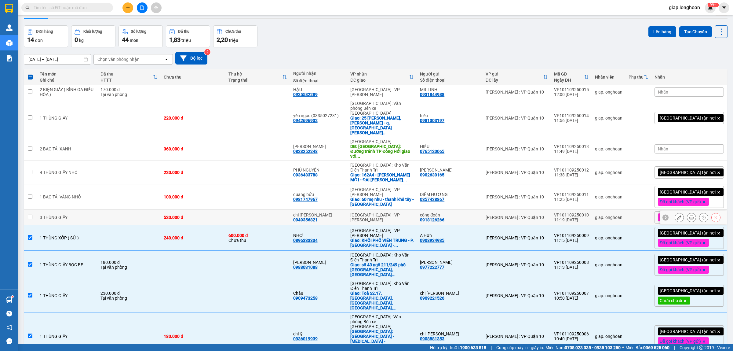
click at [567, 212] on div "VP101109250010" at bounding box center [571, 214] width 35 height 5
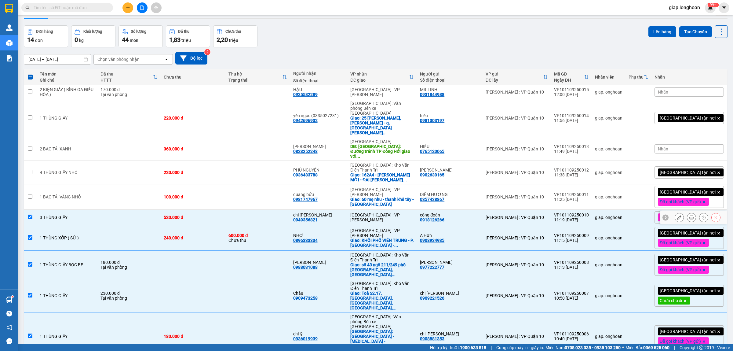
click at [592, 210] on td "VP101109250010 11:19 [DATE]" at bounding box center [571, 218] width 41 height 16
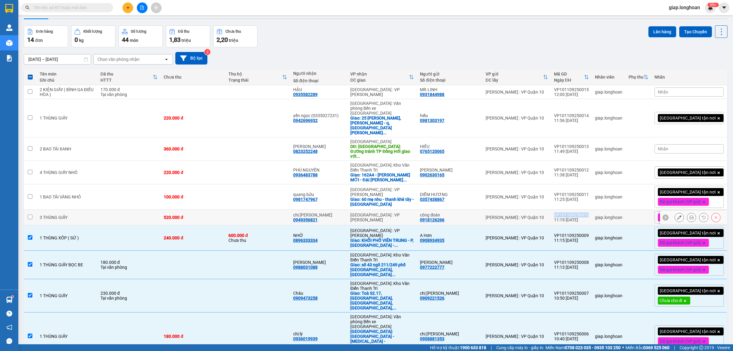
drag, startPoint x: 590, startPoint y: 195, endPoint x: 567, endPoint y: 195, distance: 23.8
click at [567, 212] on div "VP101109250010" at bounding box center [571, 214] width 35 height 5
checkbox input "true"
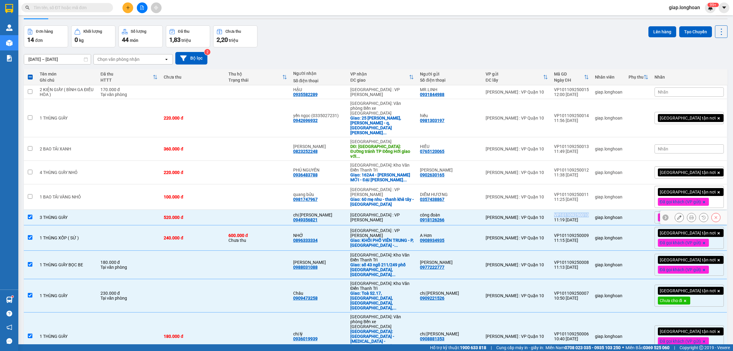
copy div "VP101109250010"
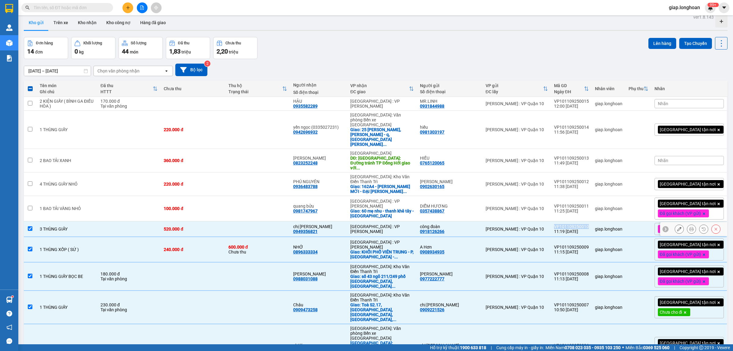
scroll to position [0, 0]
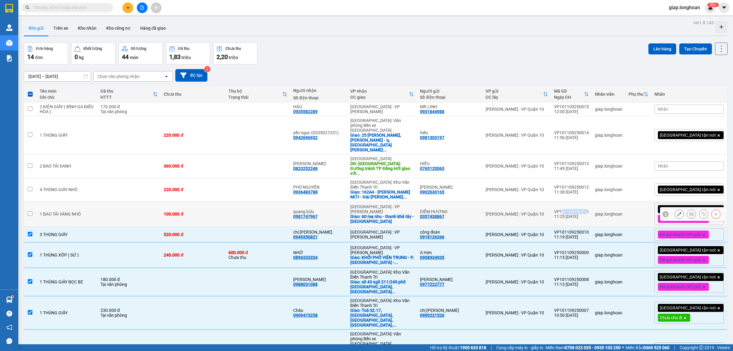
drag, startPoint x: 590, startPoint y: 190, endPoint x: 572, endPoint y: 193, distance: 17.9
click at [572, 209] on div "VP101109250011" at bounding box center [571, 211] width 35 height 5
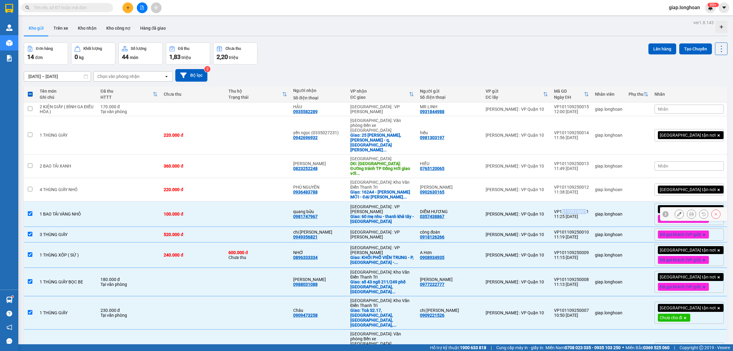
drag, startPoint x: 588, startPoint y: 193, endPoint x: 598, endPoint y: 189, distance: 10.3
click at [589, 209] on div "VP101109250011" at bounding box center [571, 211] width 35 height 5
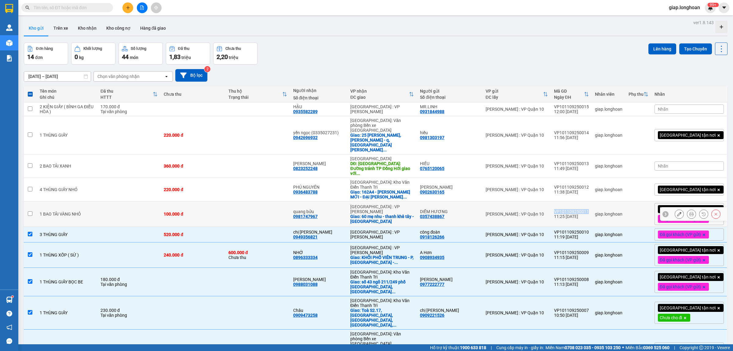
drag, startPoint x: 599, startPoint y: 191, endPoint x: 565, endPoint y: 192, distance: 34.8
click at [565, 201] on td "VP101109250011 11:25 [DATE]" at bounding box center [571, 213] width 41 height 25
checkbox input "true"
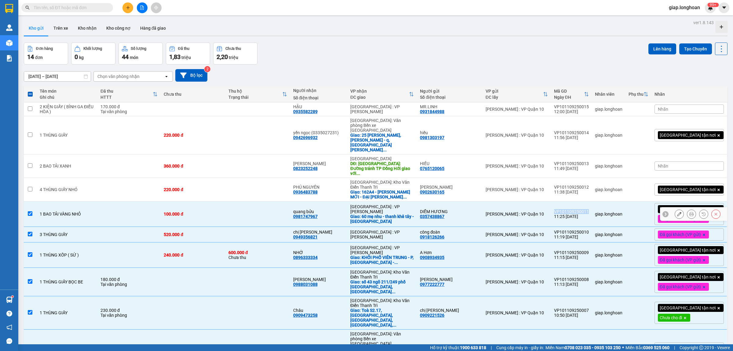
copy div "VP101109250011"
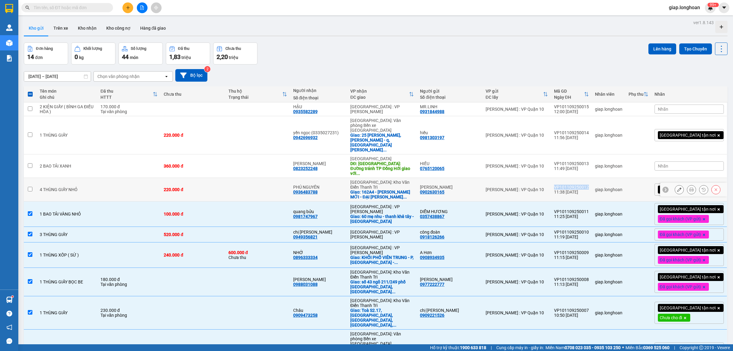
drag, startPoint x: 594, startPoint y: 164, endPoint x: 565, endPoint y: 166, distance: 29.4
click at [565, 178] on td "VP101109250012 11:38 [DATE]" at bounding box center [571, 190] width 41 height 24
checkbox input "true"
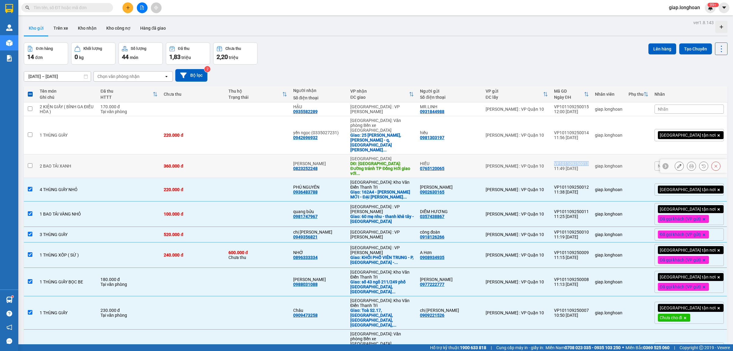
drag, startPoint x: 598, startPoint y: 144, endPoint x: 565, endPoint y: 146, distance: 33.3
click at [565, 154] on td "VP101109250013 11:49 [DATE]" at bounding box center [571, 166] width 41 height 24
checkbox input "true"
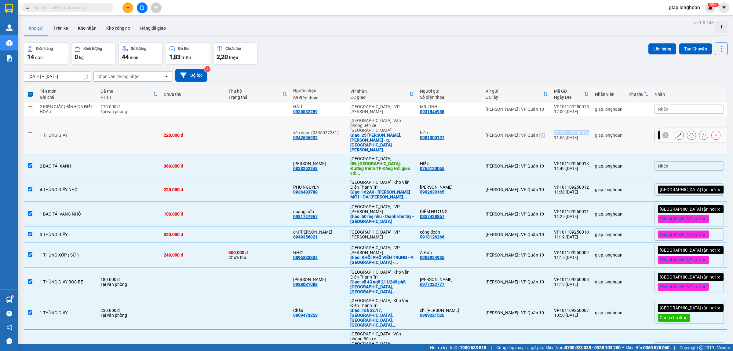
drag, startPoint x: 594, startPoint y: 122, endPoint x: 561, endPoint y: 127, distance: 33.4
click at [561, 127] on tr "1 THÙNG GIẤY 220.000 đ yến ngọc (0335027231) 0942696932 [GEOGRAPHIC_DATA]: Văn …" at bounding box center [376, 135] width 704 height 38
checkbox input "true"
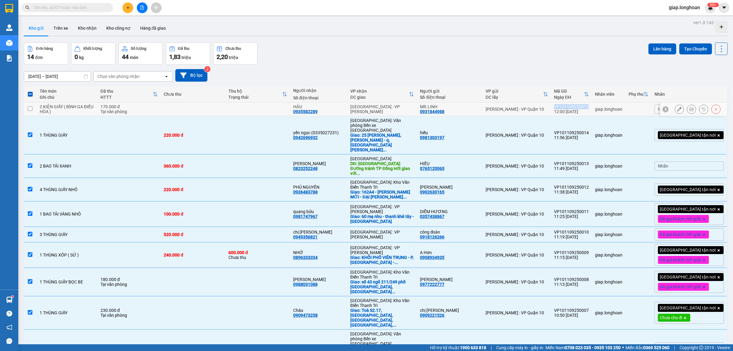
drag, startPoint x: 590, startPoint y: 106, endPoint x: 564, endPoint y: 108, distance: 26.0
click at [564, 108] on td "VP101109250015 12:00 [DATE]" at bounding box center [571, 109] width 41 height 14
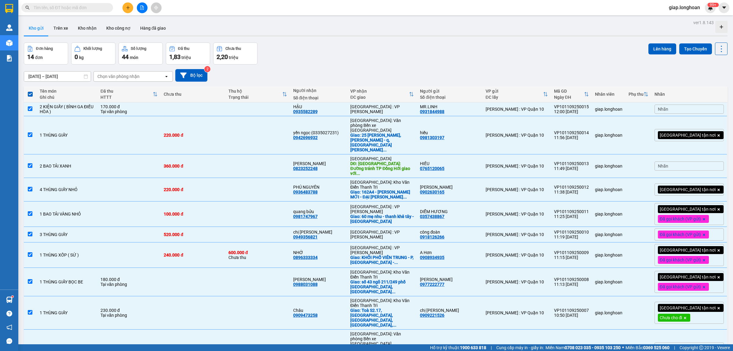
click at [687, 316] on icon at bounding box center [685, 317] width 2 height 2
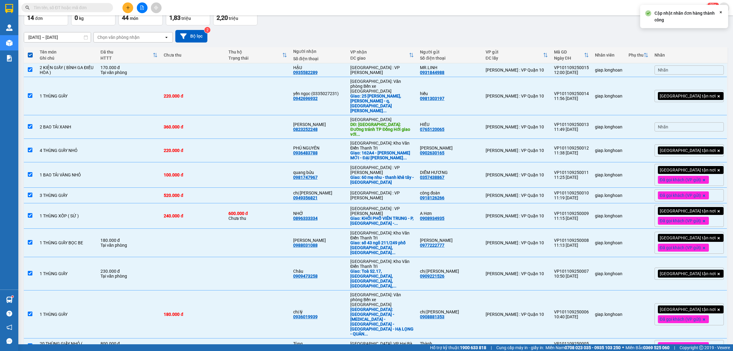
scroll to position [86, 0]
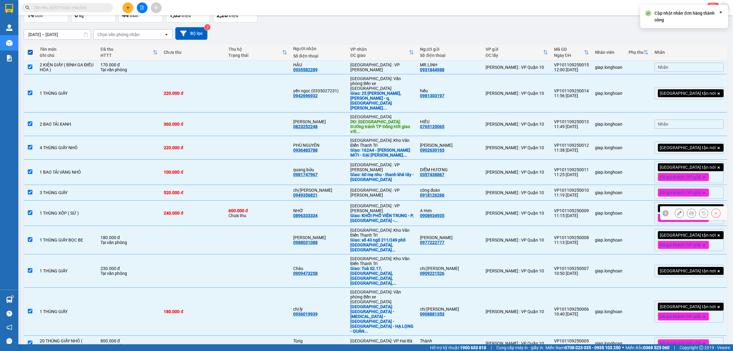
scroll to position [0, 0]
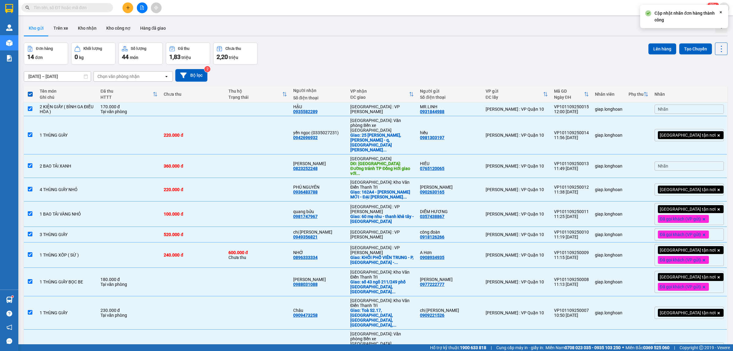
click at [678, 106] on div "Nhãn" at bounding box center [689, 108] width 69 height 9
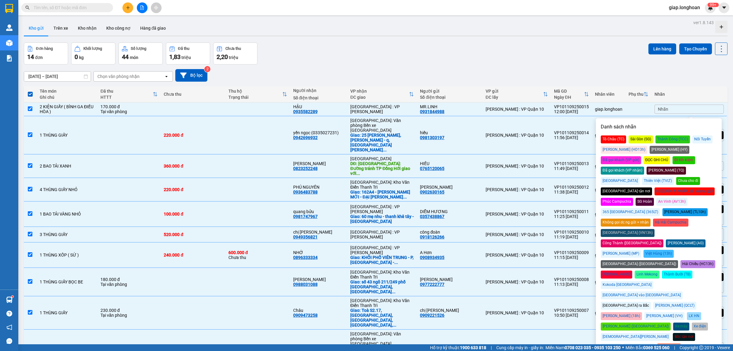
click at [700, 177] on div "Chưa cho đi" at bounding box center [688, 181] width 24 height 8
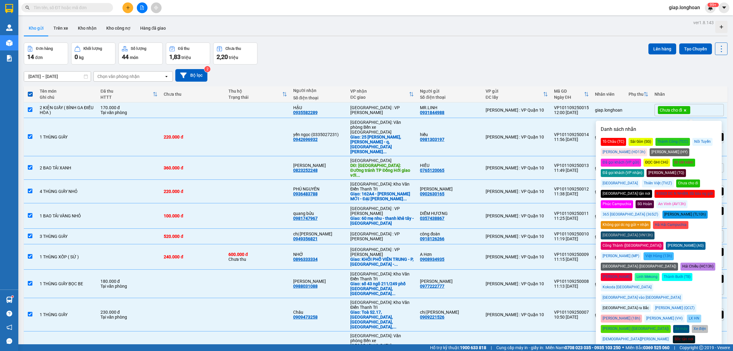
click at [554, 55] on div "Đơn hàng 14 đơn Khối lượng 0 kg Số lượng 44 món Đã thu 1,83 triệu Chưa thu 2,20…" at bounding box center [376, 53] width 704 height 22
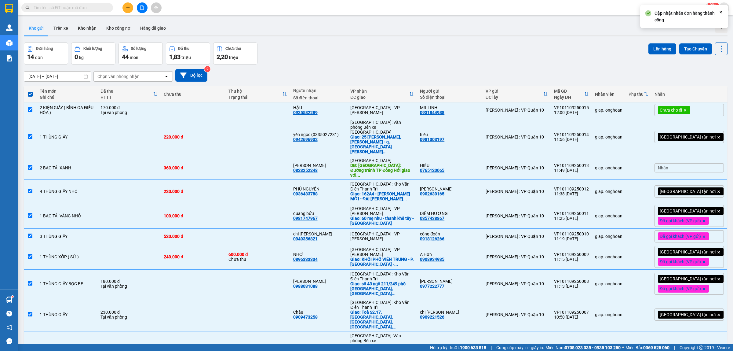
click at [453, 49] on div "Đơn hàng 14 đơn Khối lượng 0 kg Số lượng 44 món Đã thu 1,83 triệu Chưa thu 2,20…" at bounding box center [376, 53] width 704 height 22
click at [30, 94] on span at bounding box center [30, 94] width 5 height 5
click at [30, 91] on input "checkbox" at bounding box center [30, 91] width 0 height 0
checkbox input "false"
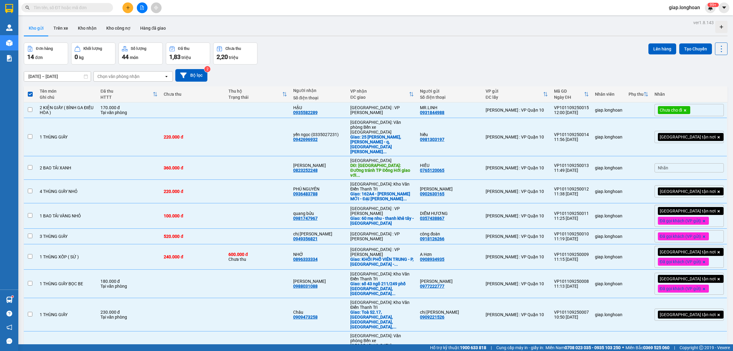
checkbox input "false"
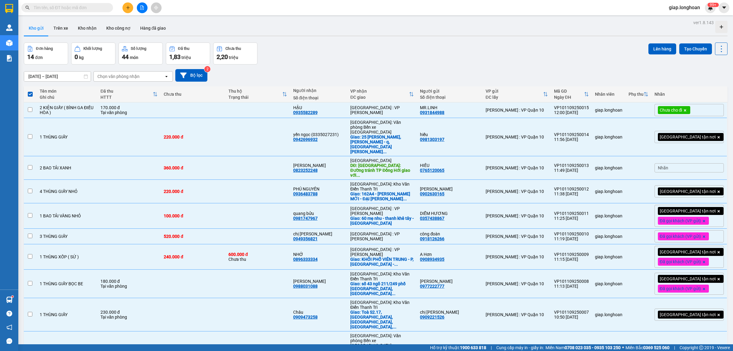
checkbox input "false"
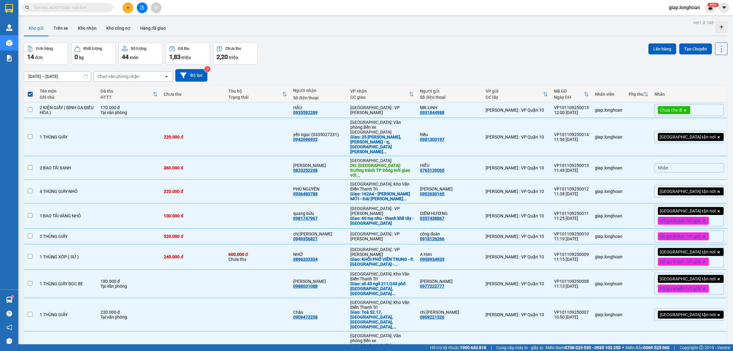
checkbox input "false"
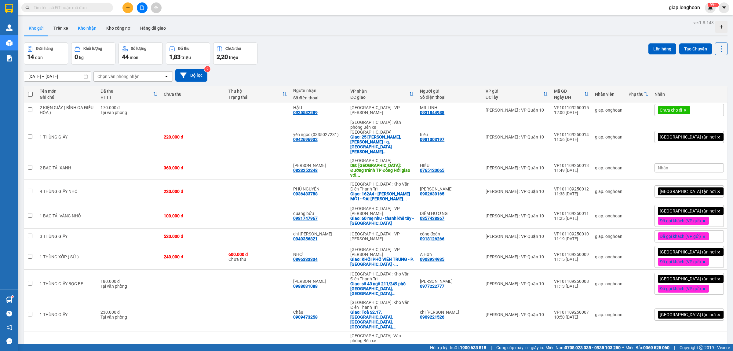
click at [88, 29] on button "Kho nhận" at bounding box center [87, 28] width 28 height 15
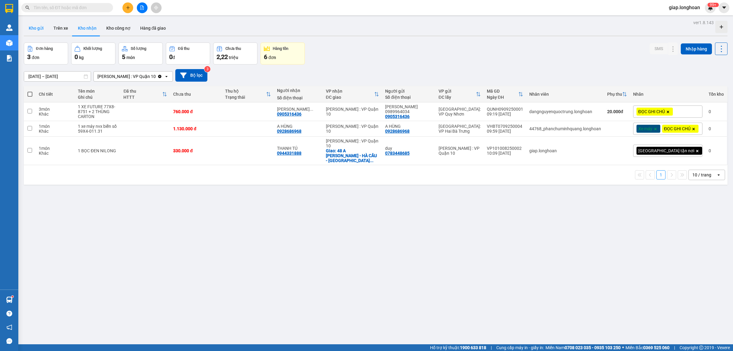
click at [34, 28] on button "Kho gửi" at bounding box center [36, 28] width 25 height 15
